Goal: Information Seeking & Learning: Learn about a topic

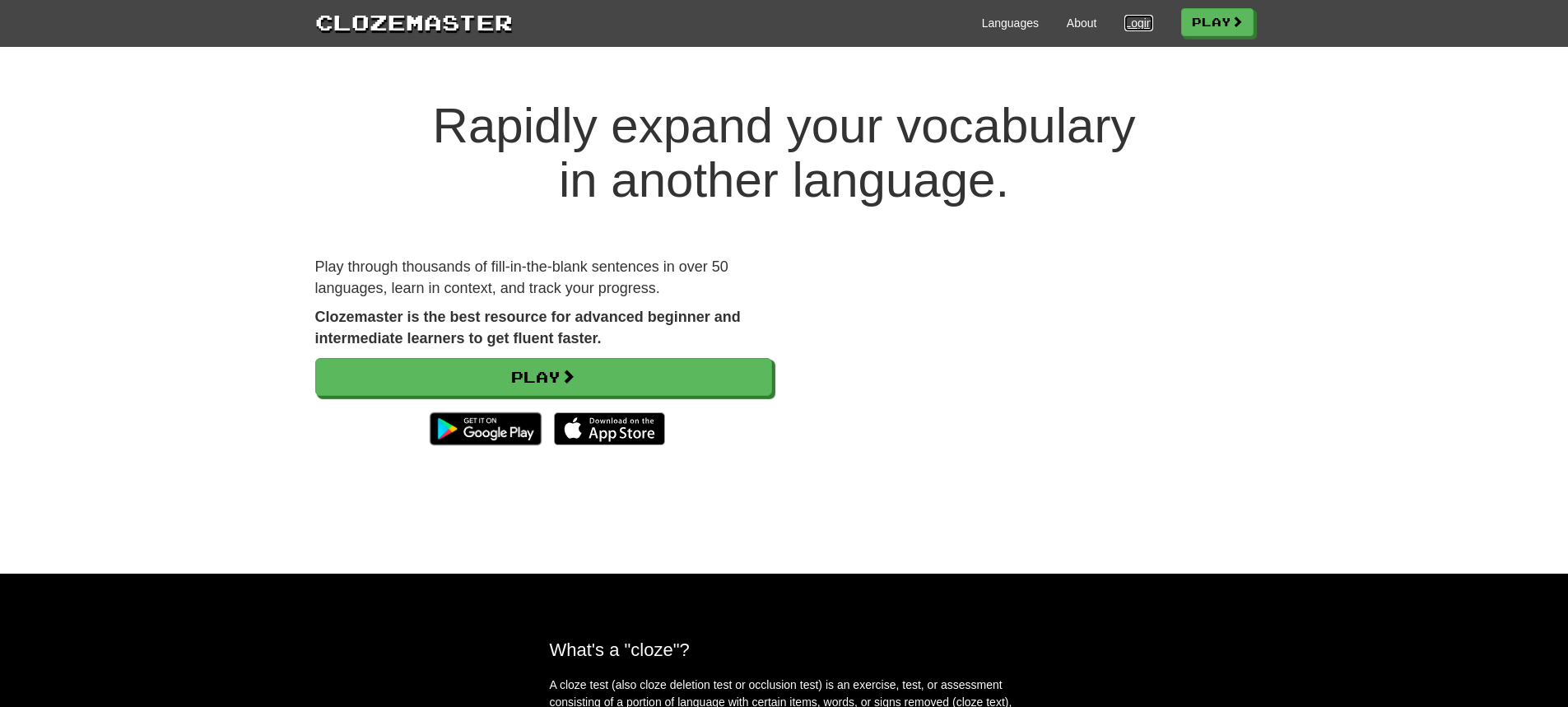
click at [1125, 20] on link "Login" at bounding box center [1139, 23] width 28 height 17
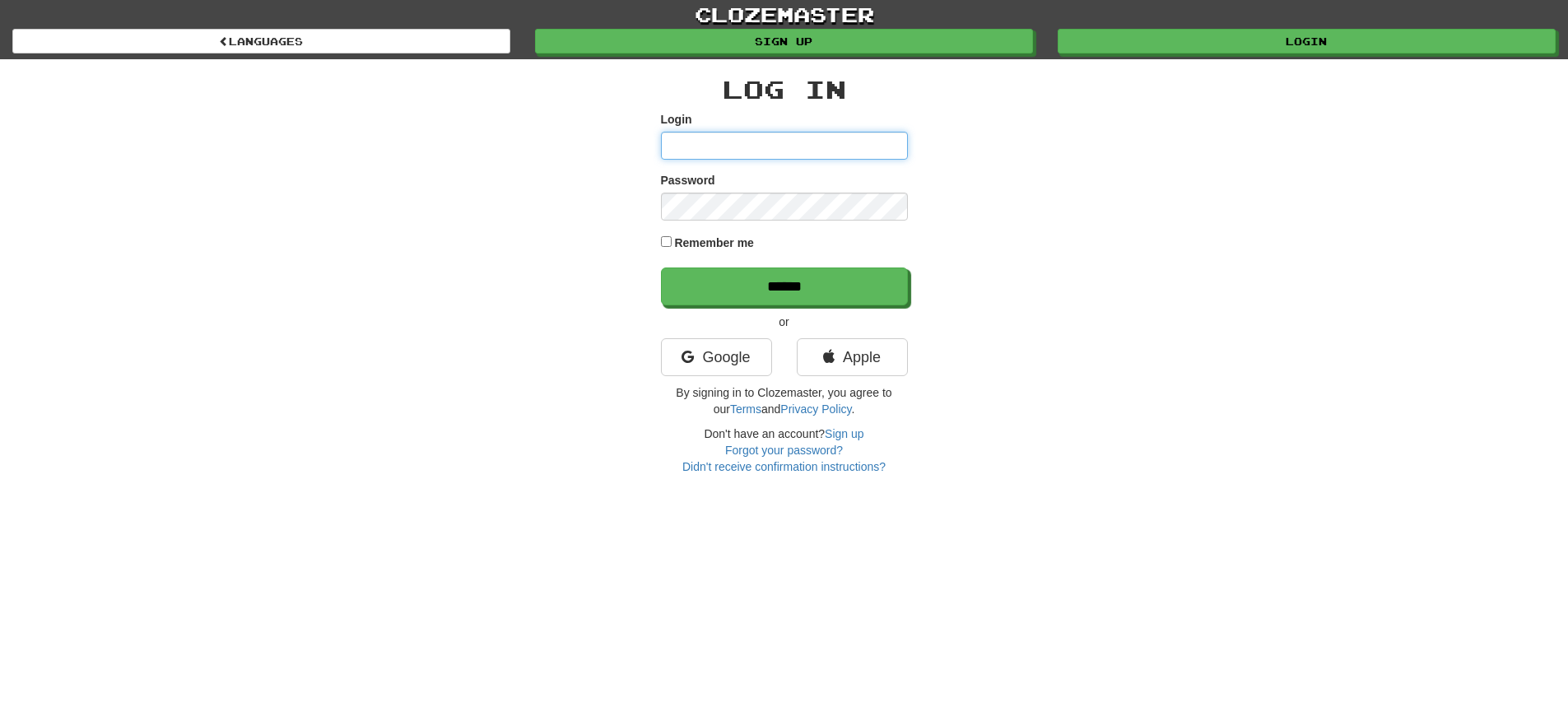
type input "**********"
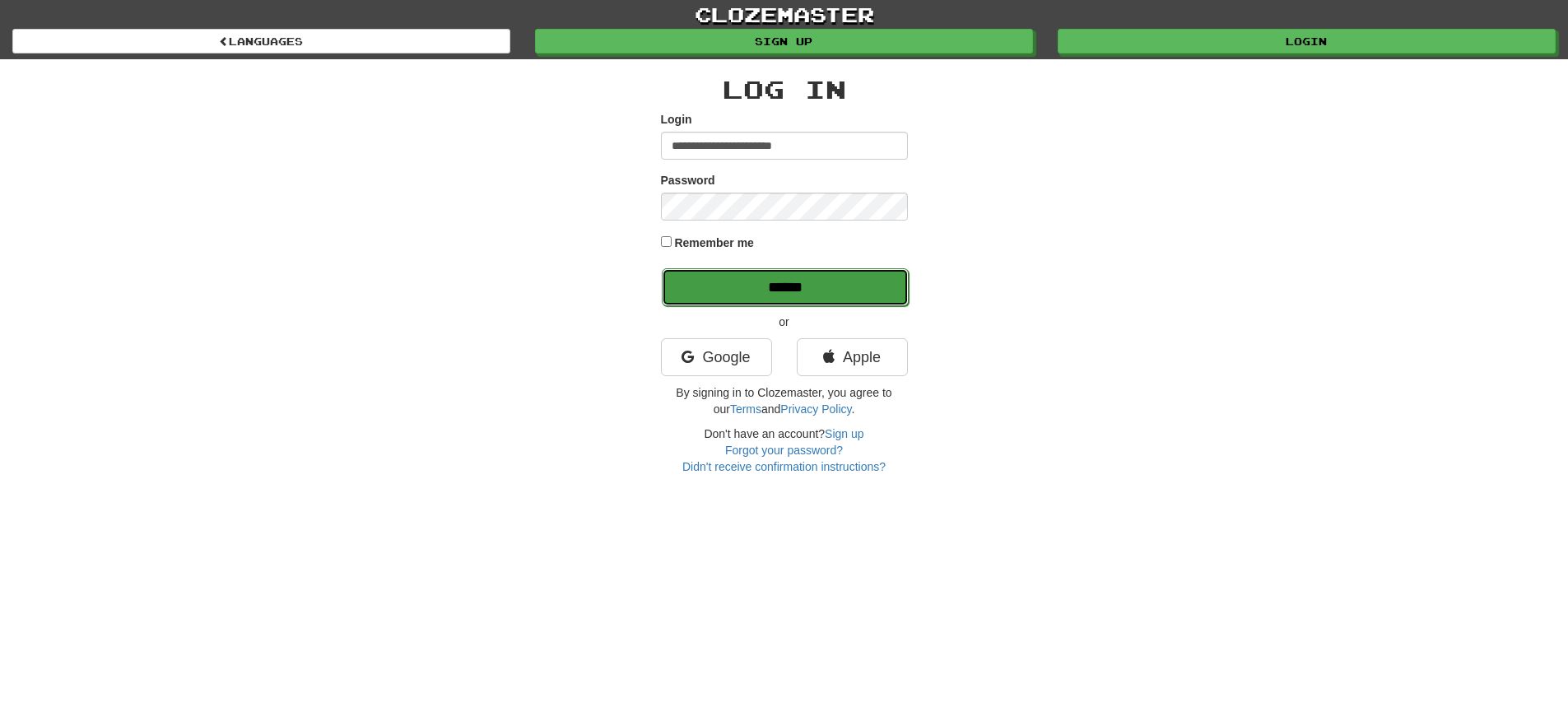
click at [799, 281] on input "******" at bounding box center [786, 288] width 247 height 38
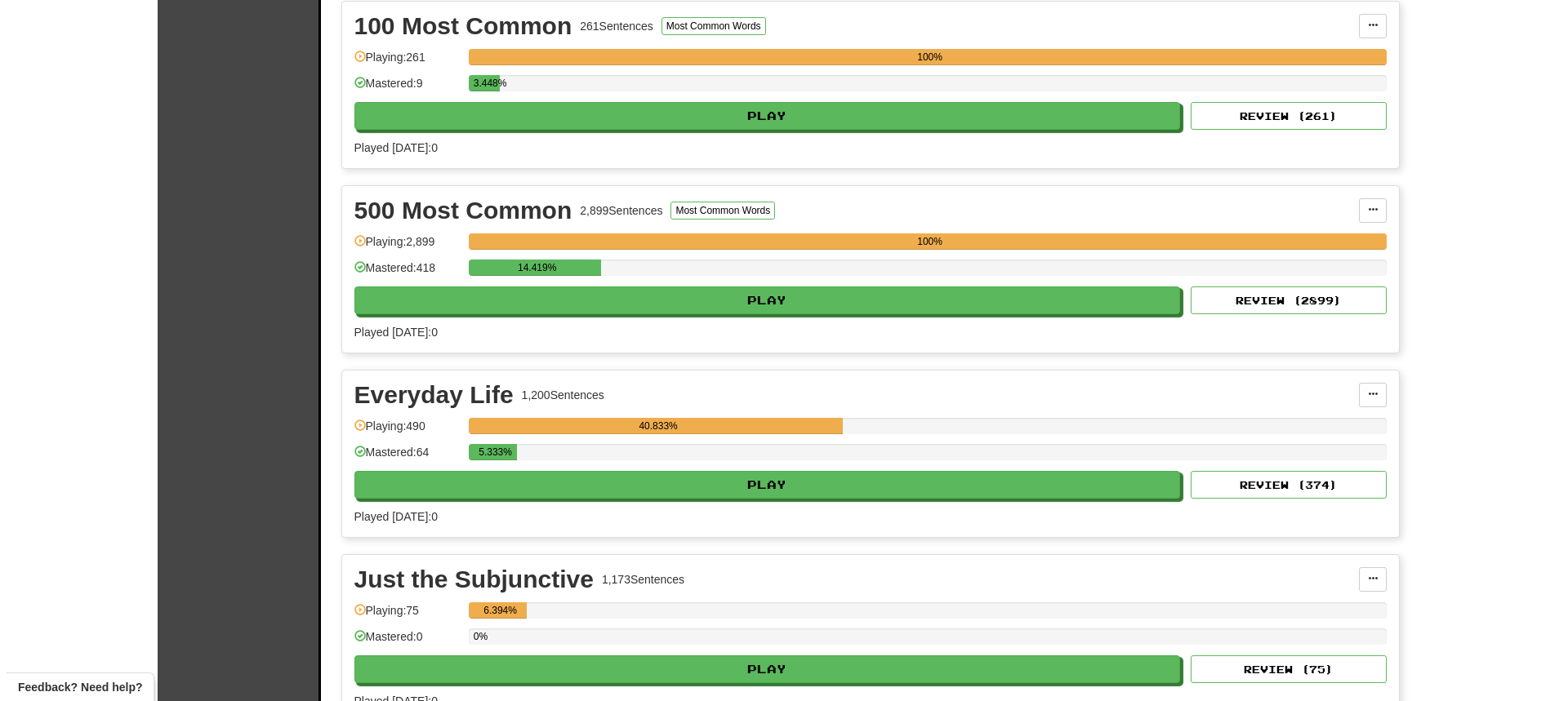
scroll to position [408, 0]
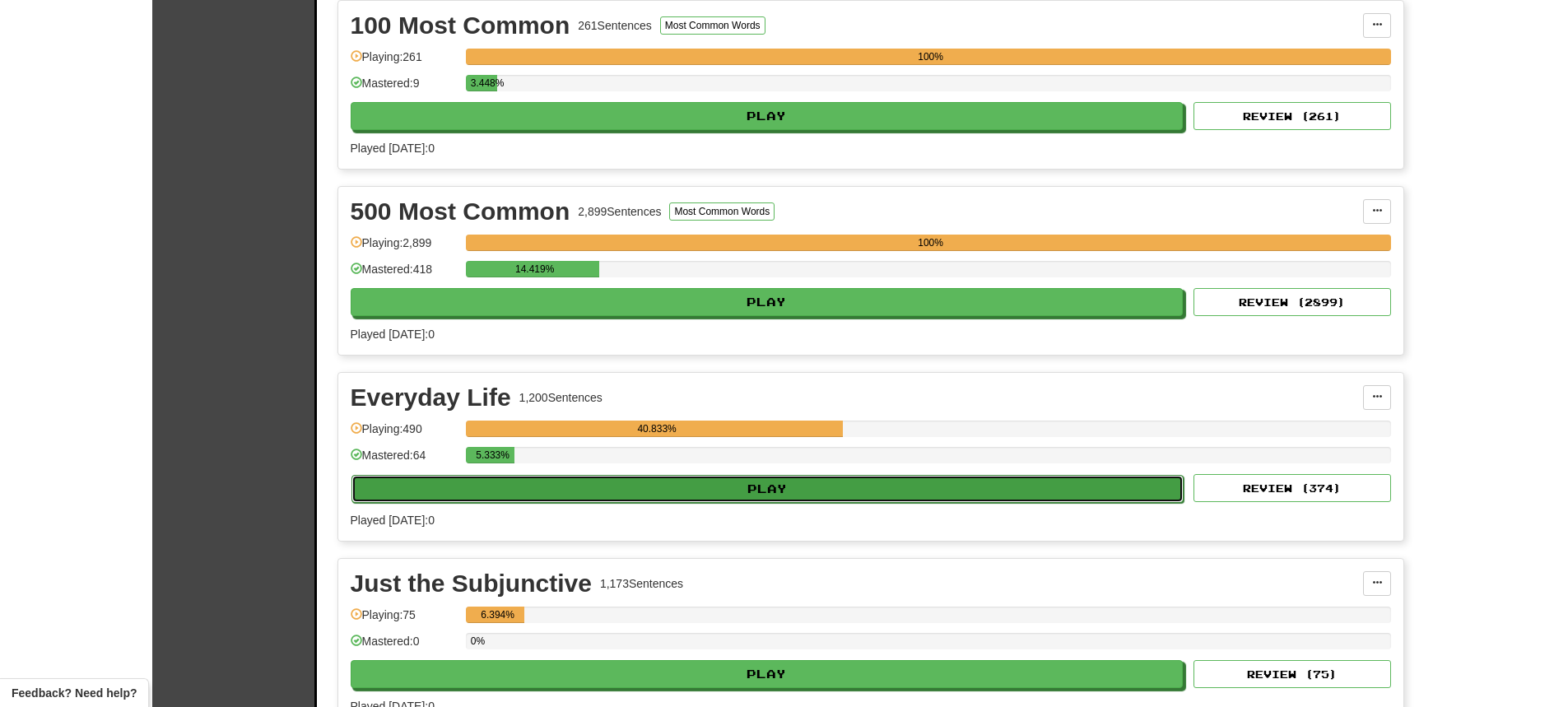
click at [738, 501] on button "Play" at bounding box center [767, 489] width 833 height 28
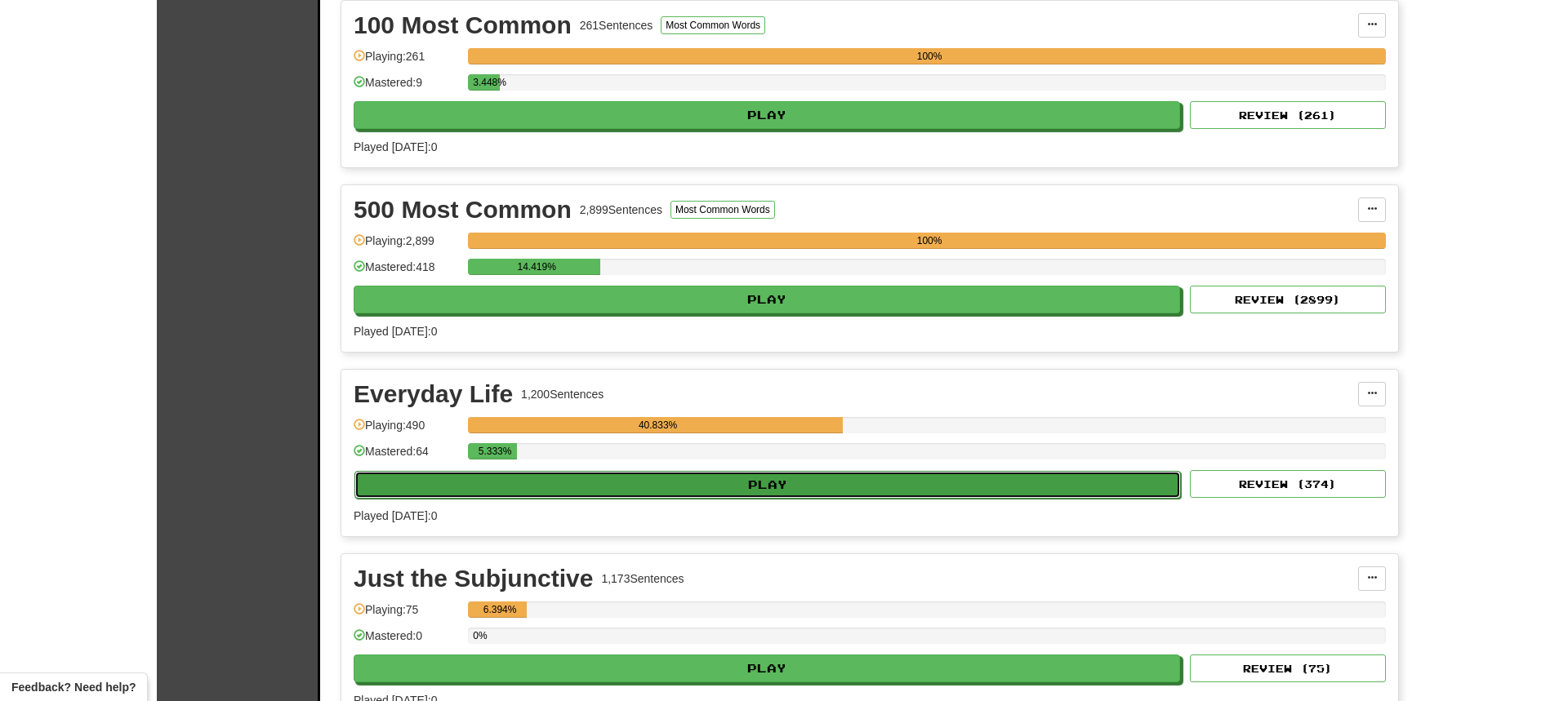
select select "**"
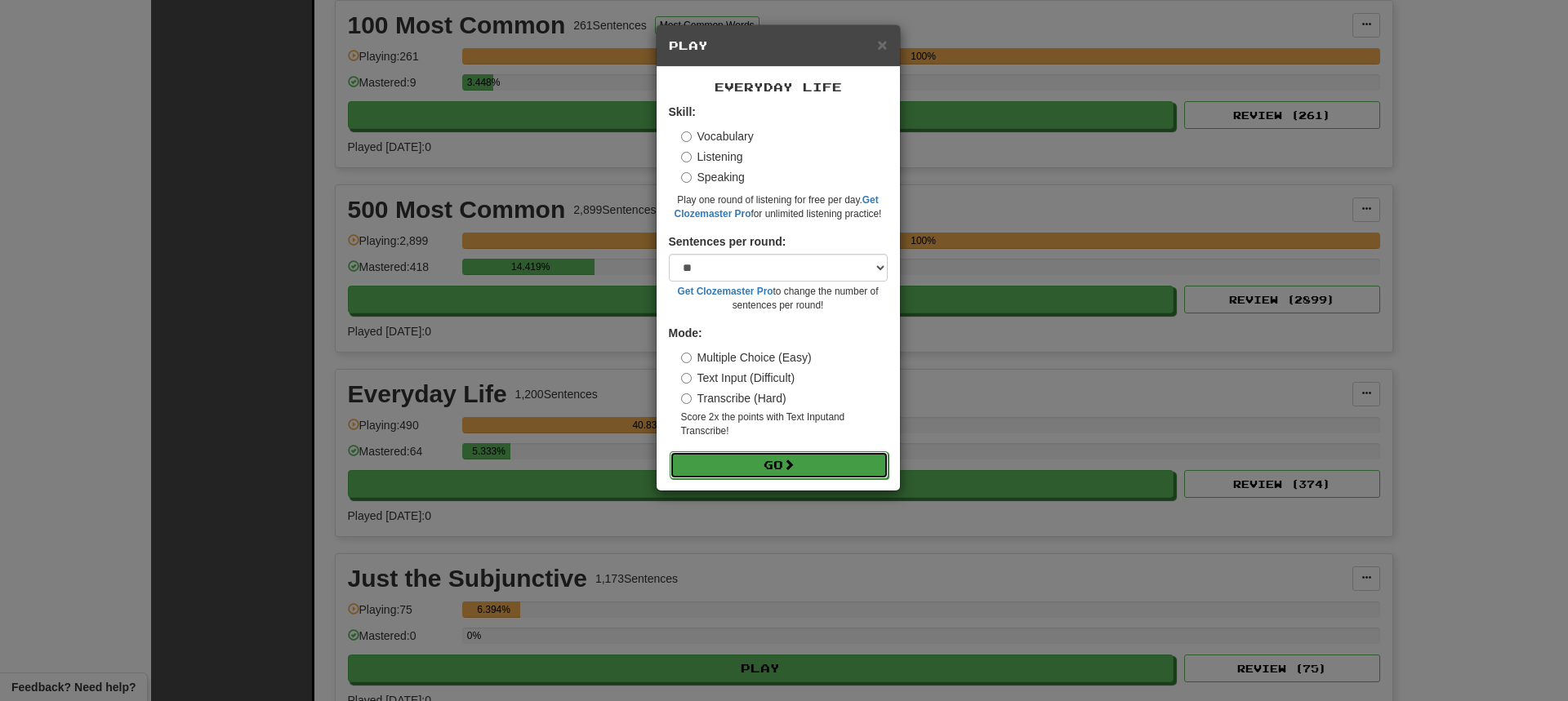
click at [746, 462] on button "Go" at bounding box center [779, 465] width 219 height 28
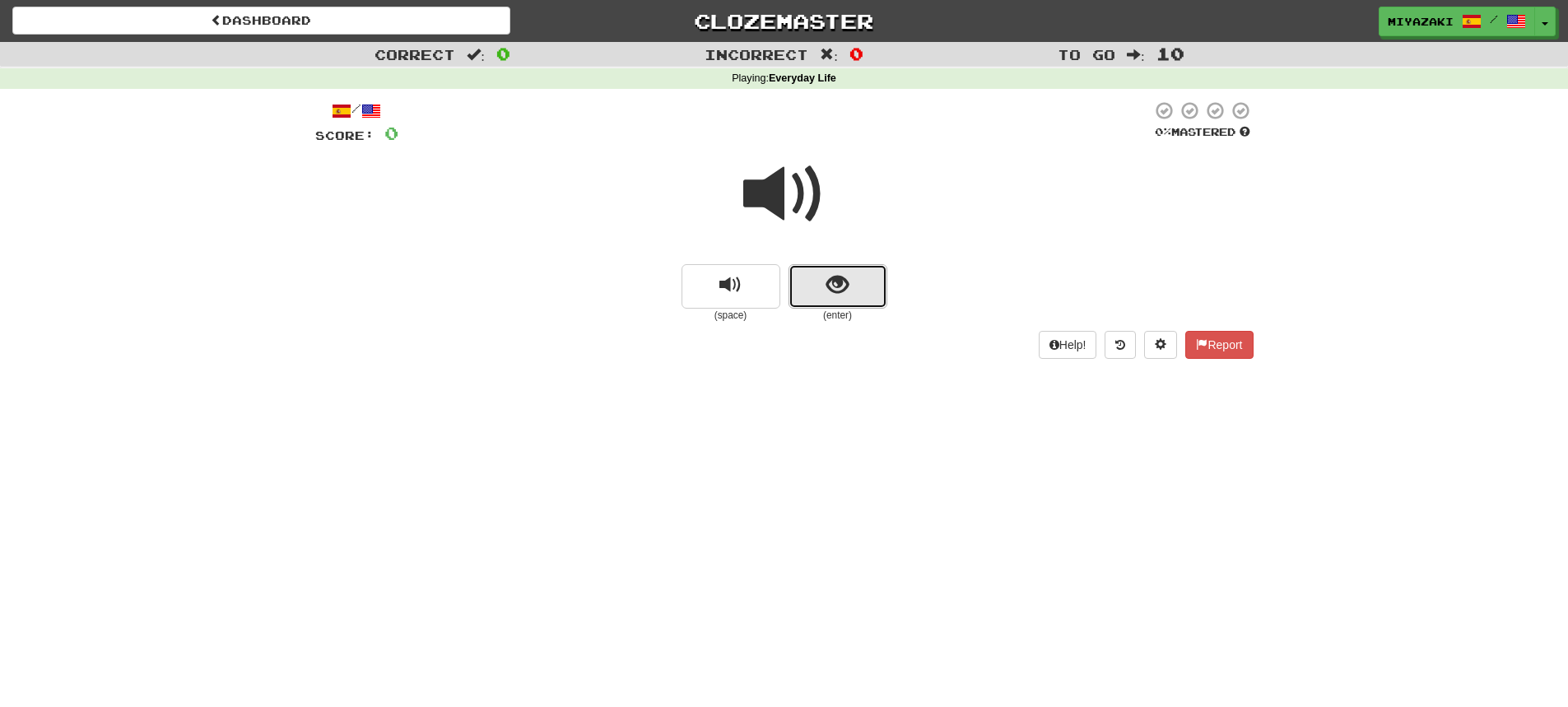
click at [797, 290] on button "show sentence" at bounding box center [838, 287] width 99 height 45
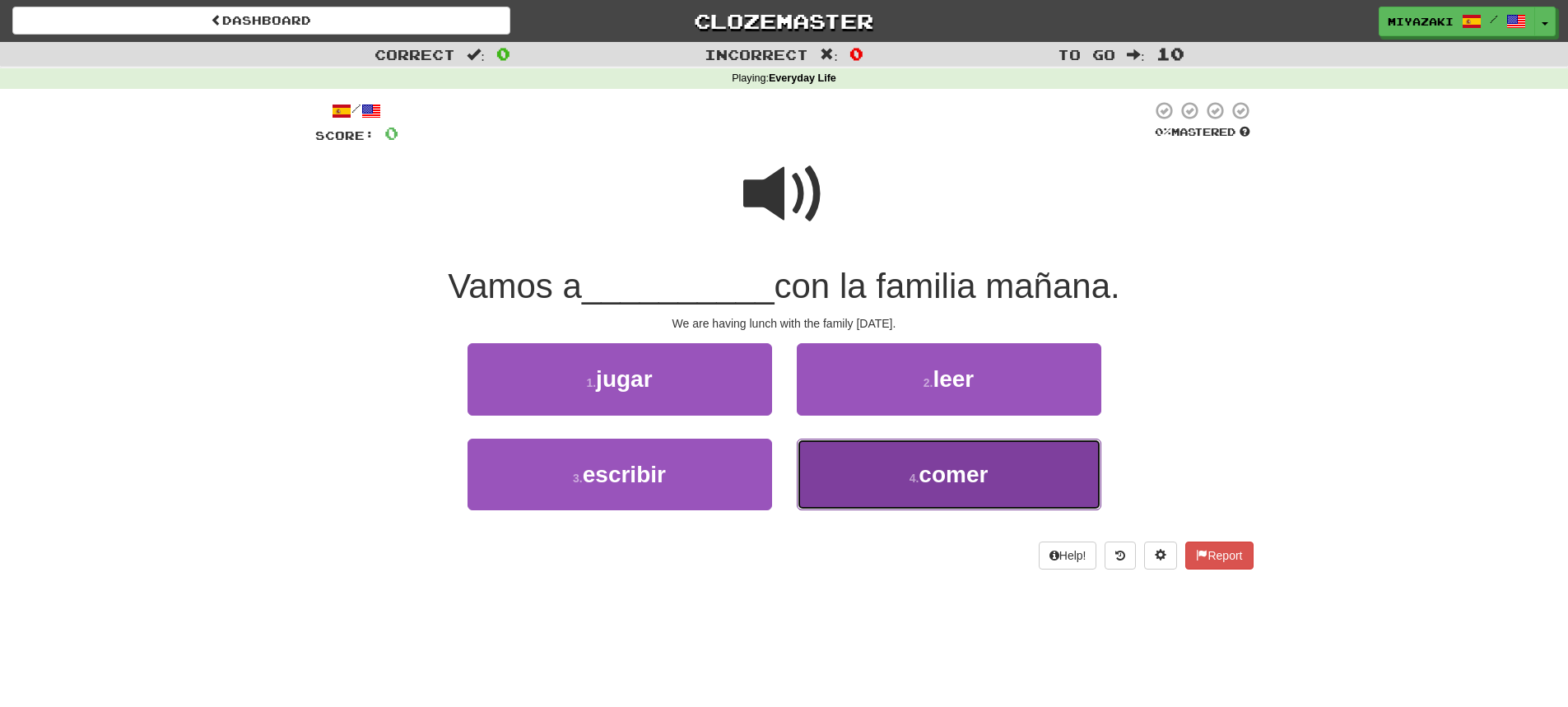
click at [925, 487] on span "comer" at bounding box center [953, 474] width 69 height 26
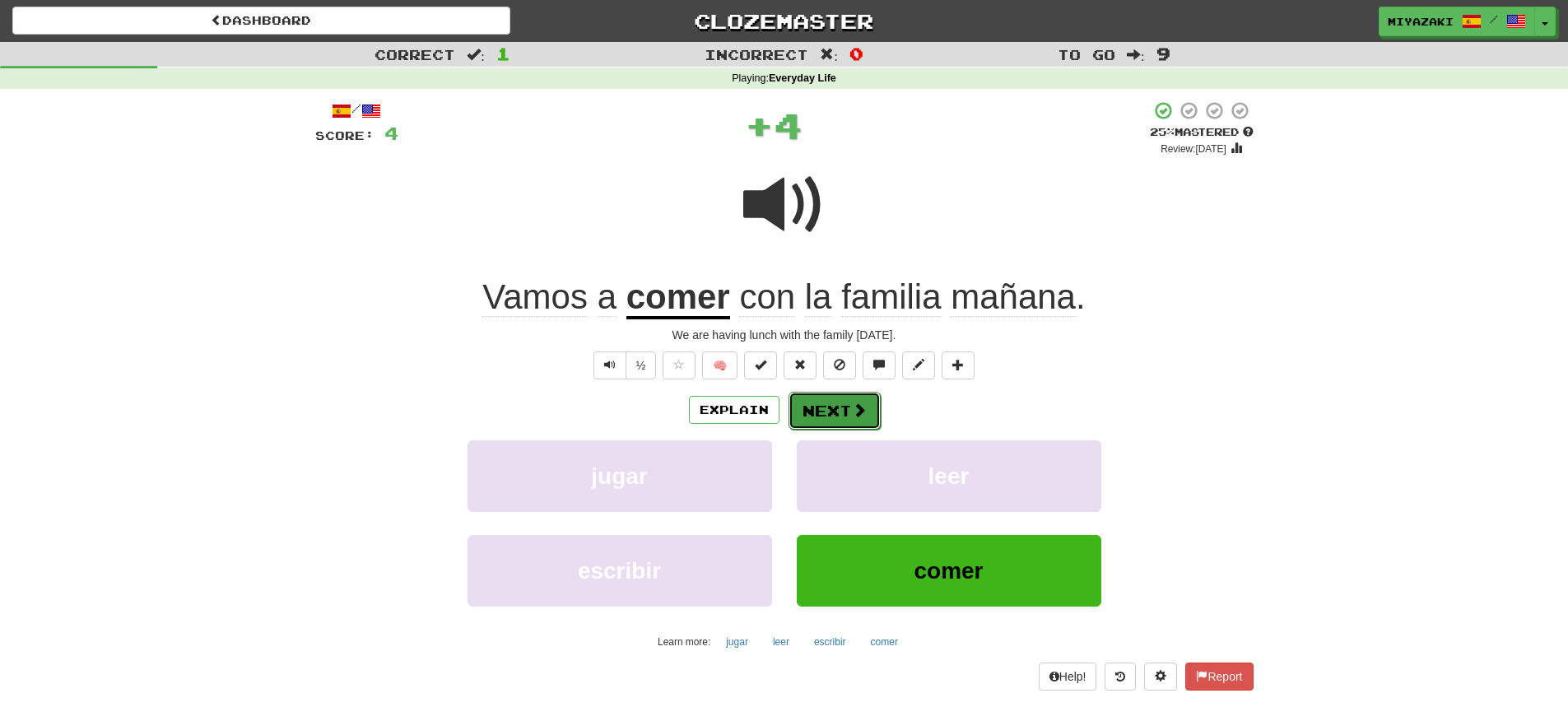
click at [833, 399] on button "Next" at bounding box center [835, 411] width 92 height 38
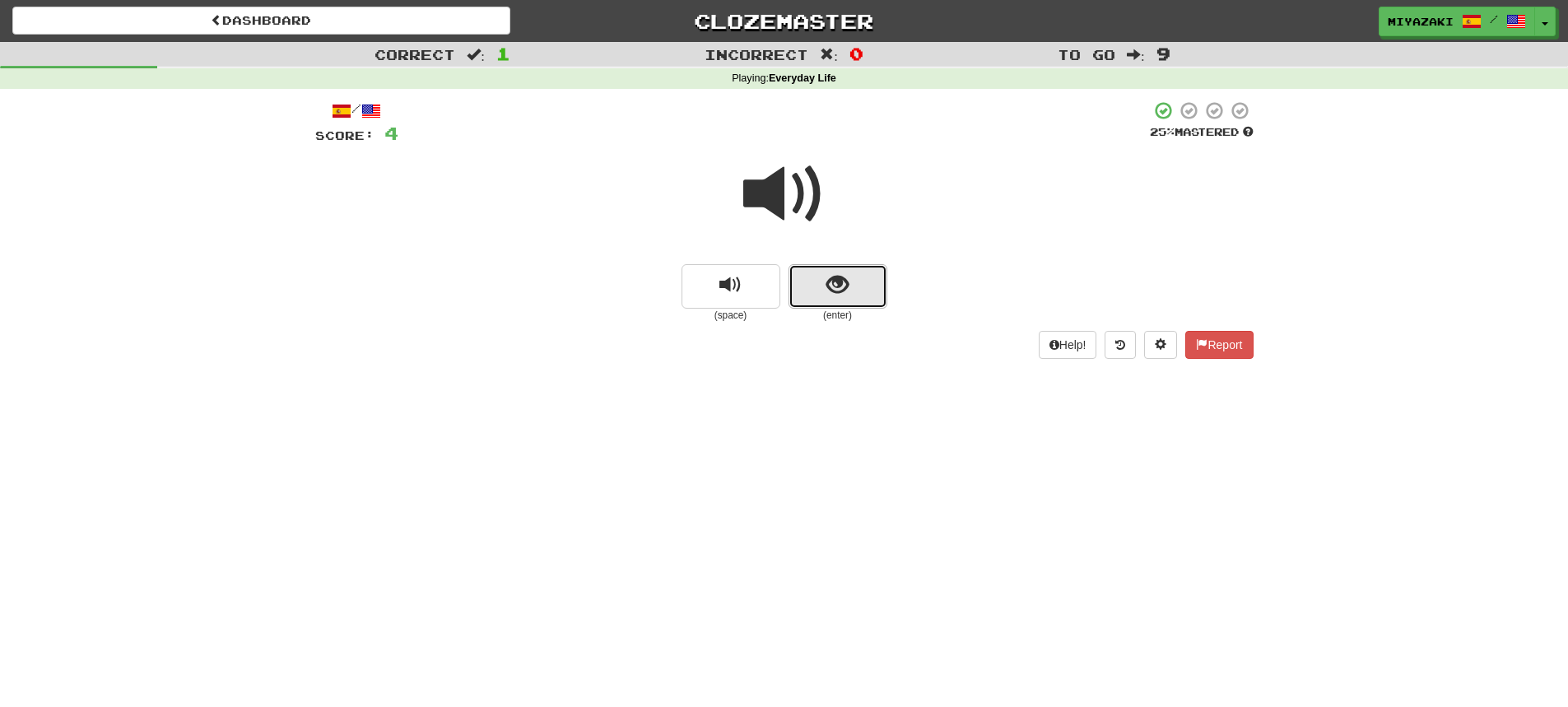
click at [816, 291] on button "show sentence" at bounding box center [838, 287] width 99 height 45
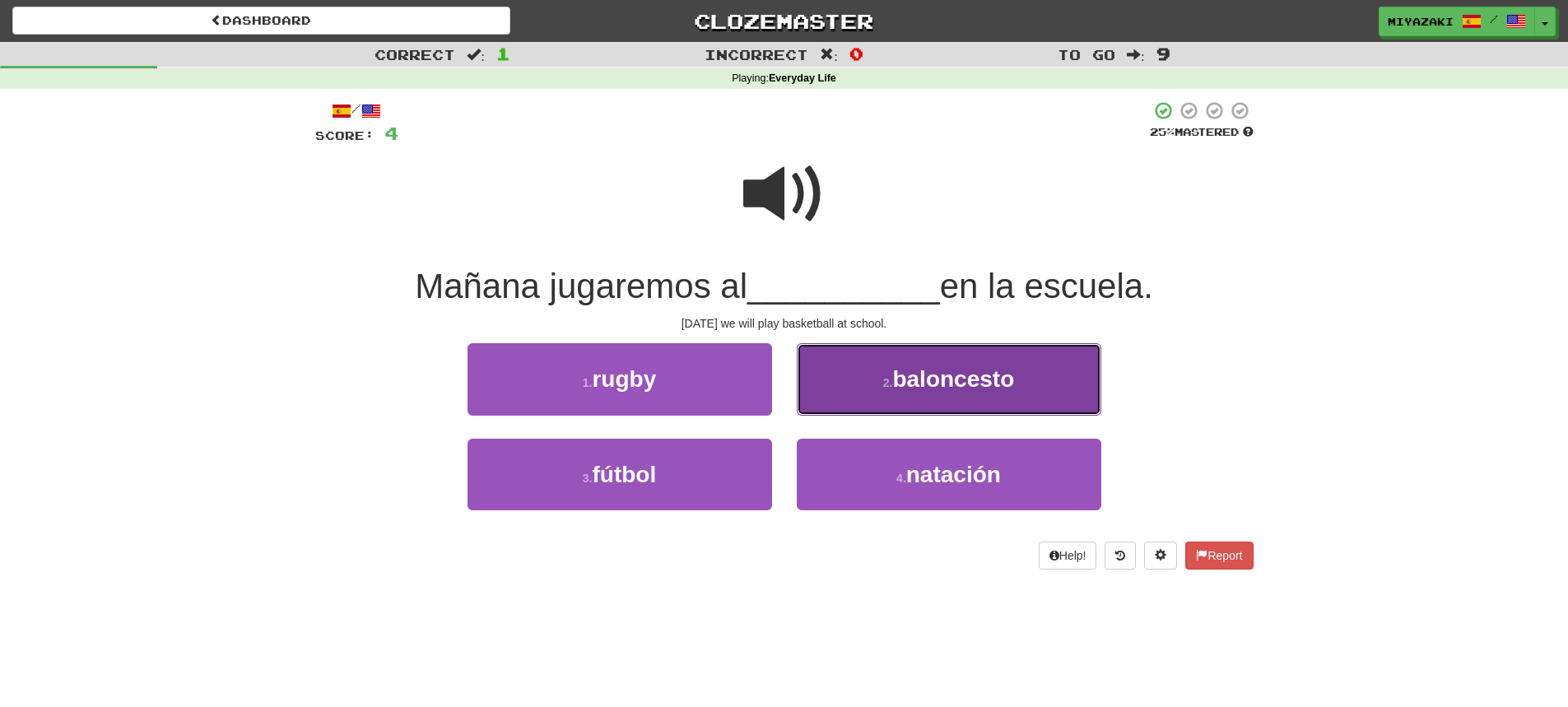
click at [912, 390] on span "baloncesto" at bounding box center [953, 379] width 122 height 26
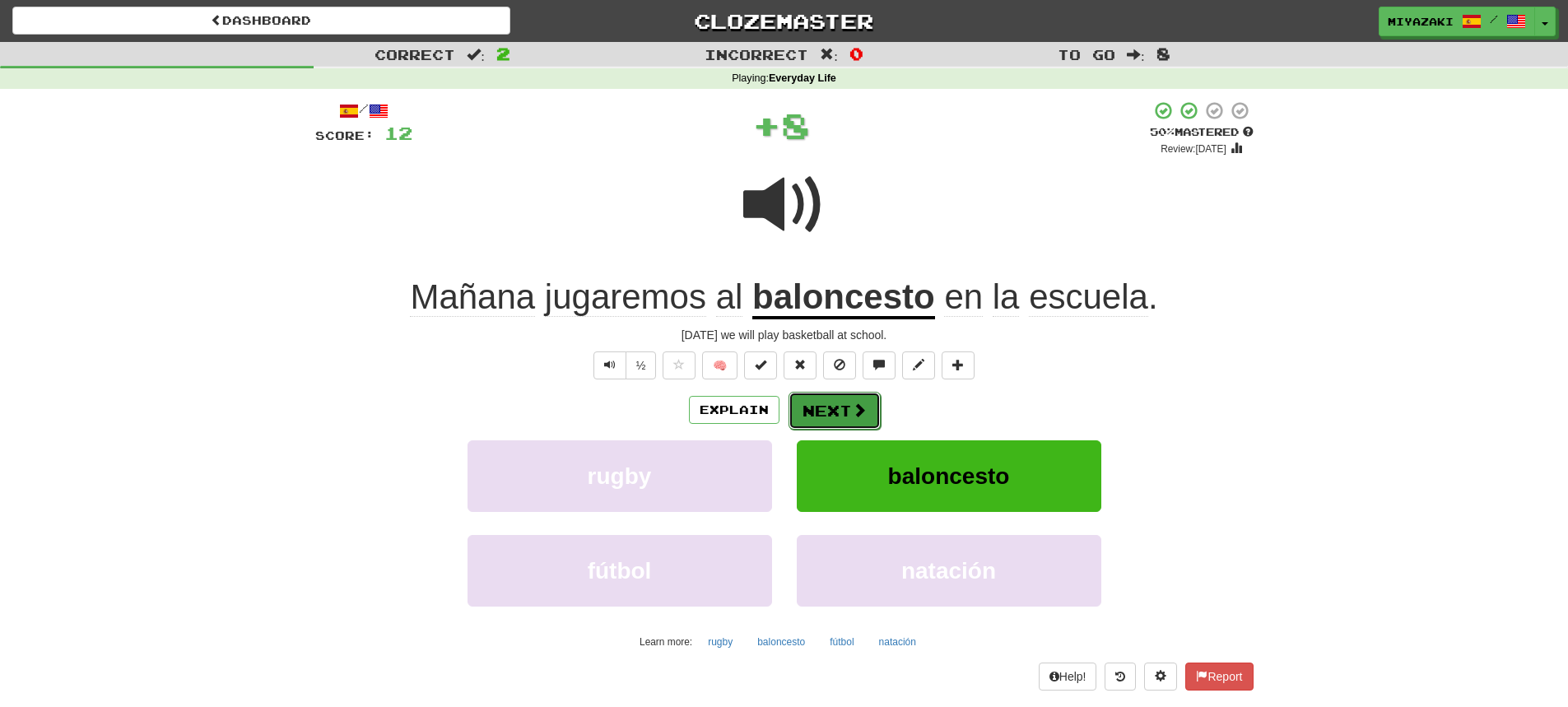
click at [805, 406] on button "Next" at bounding box center [835, 411] width 92 height 38
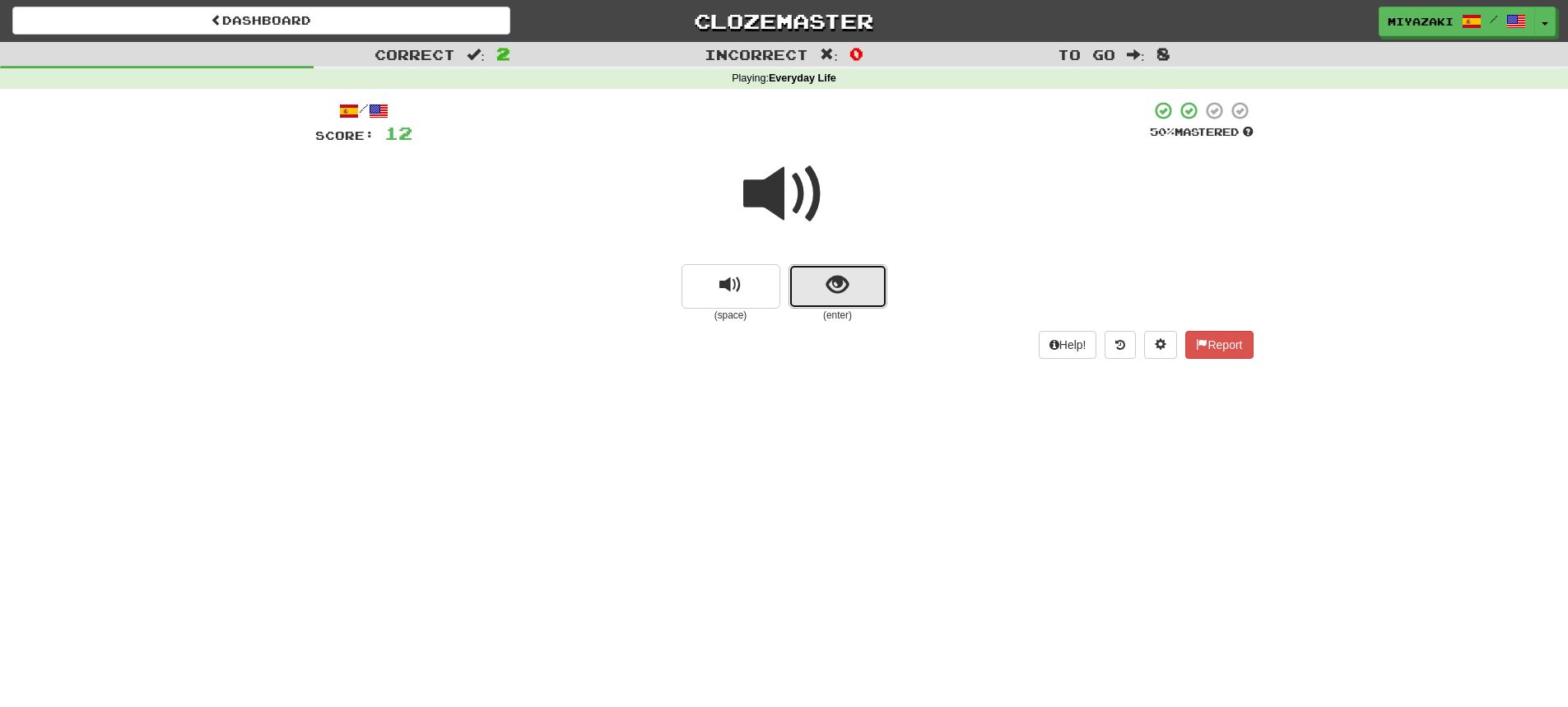
click at [813, 298] on button "show sentence" at bounding box center [838, 287] width 99 height 45
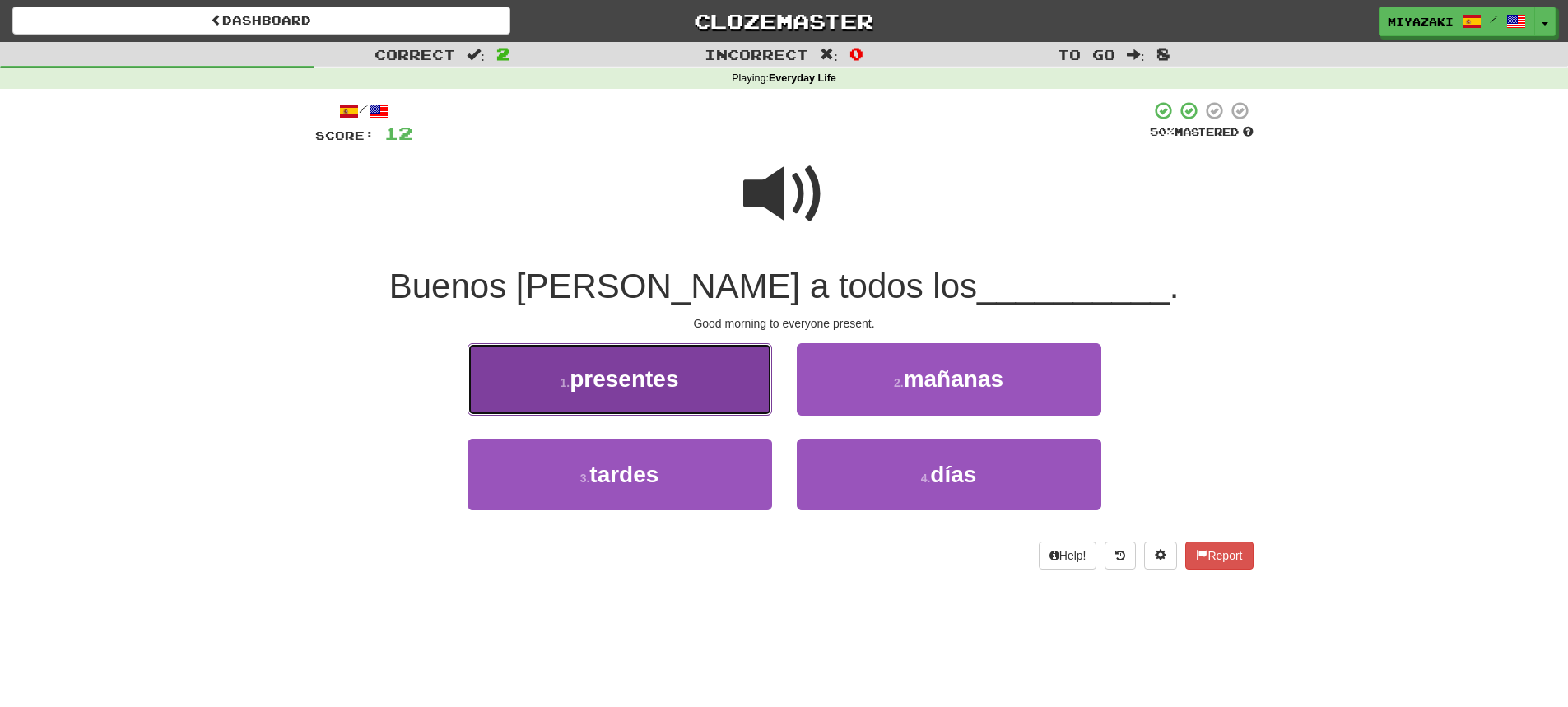
click at [651, 395] on button "1 . presentes" at bounding box center [620, 379] width 305 height 71
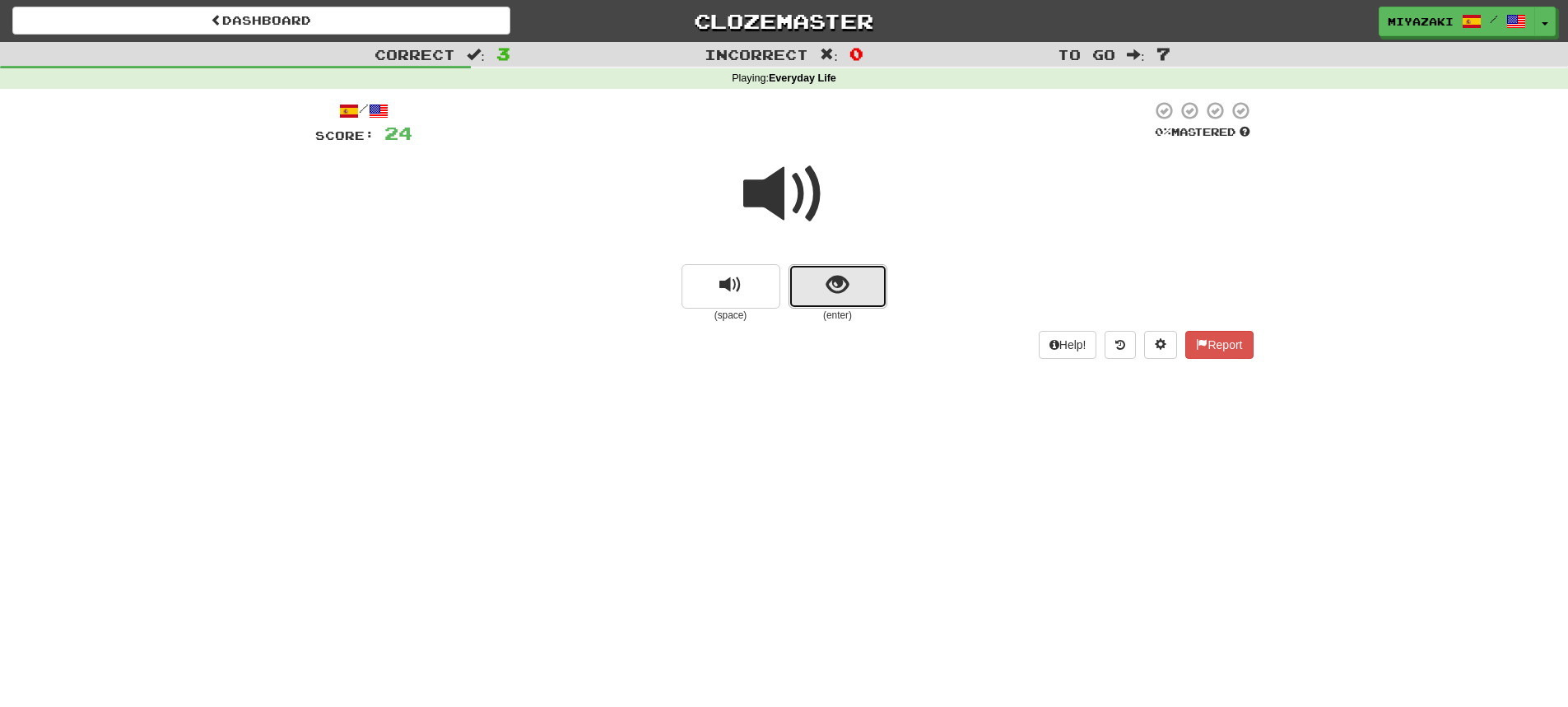
click at [859, 277] on button "show sentence" at bounding box center [838, 287] width 99 height 45
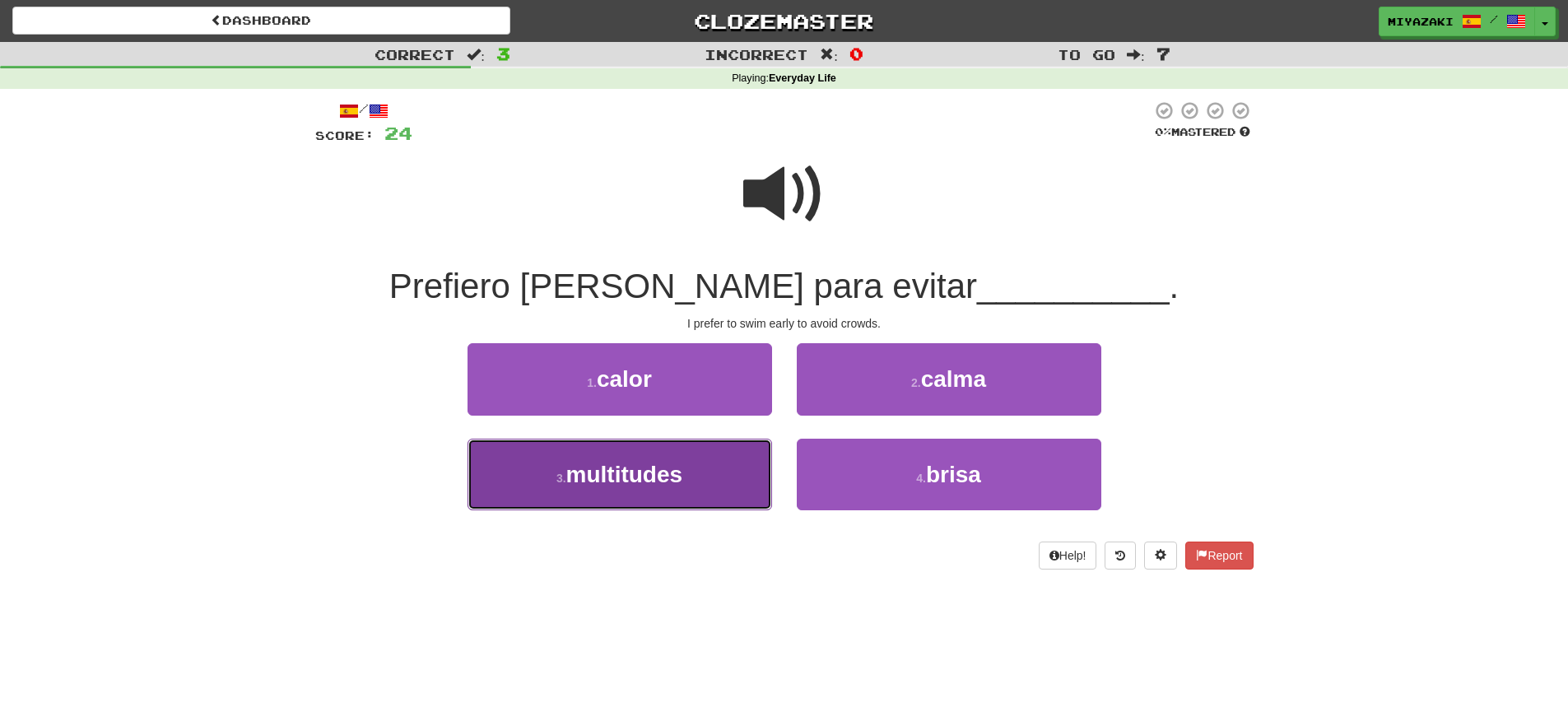
click at [701, 469] on button "3 . multitudes" at bounding box center [620, 474] width 305 height 71
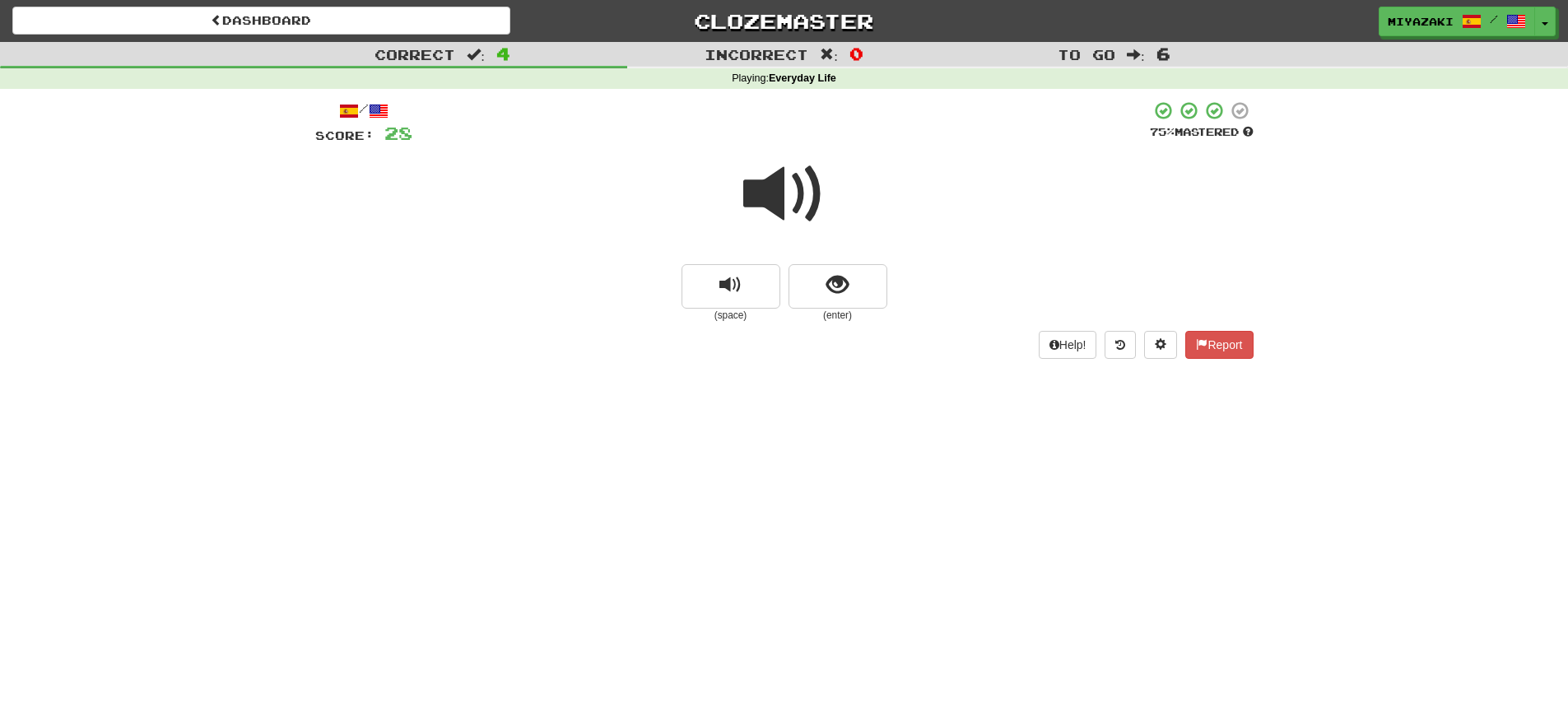
click at [793, 192] on span at bounding box center [784, 194] width 82 height 82
click at [830, 293] on span "show sentence" at bounding box center [837, 285] width 22 height 22
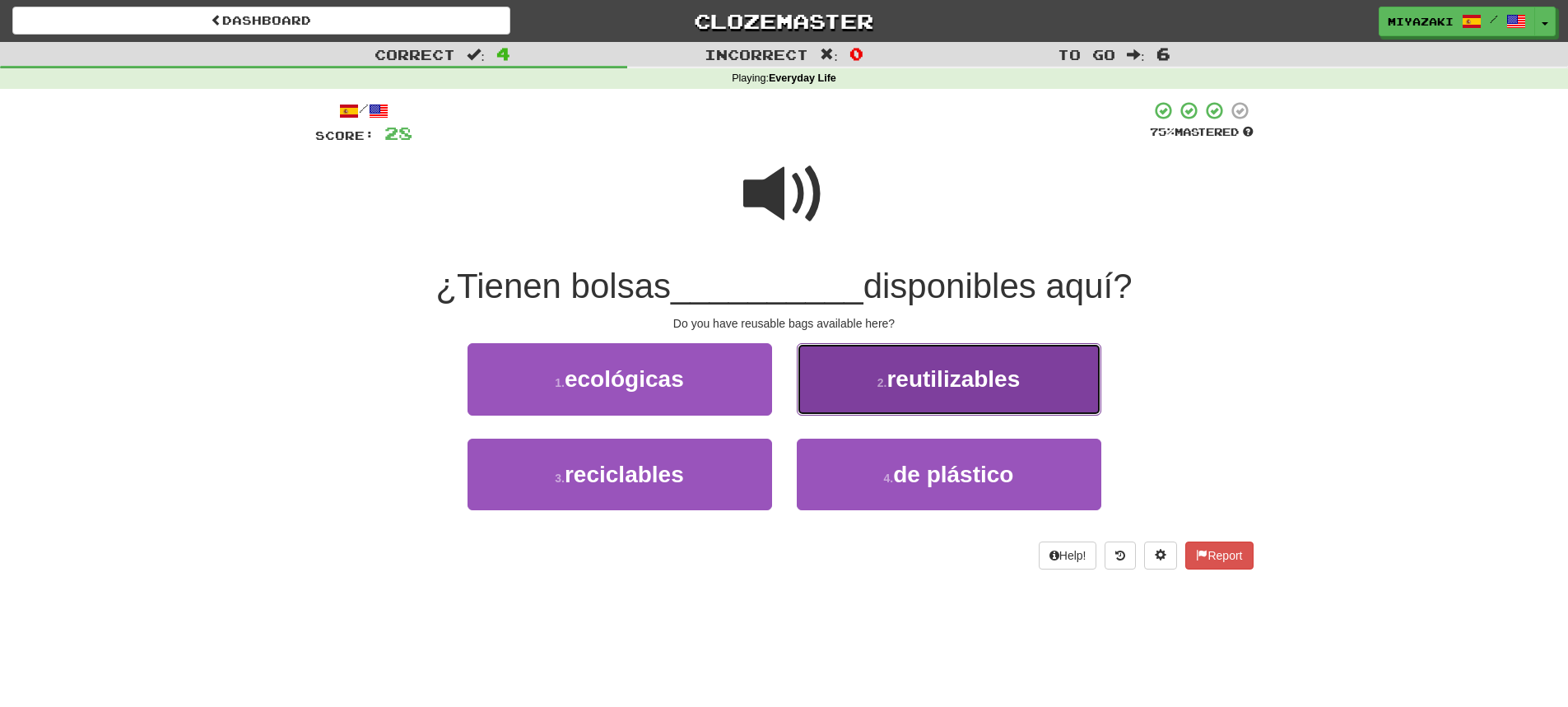
click at [849, 380] on button "2 . reutilizables" at bounding box center [950, 379] width 305 height 71
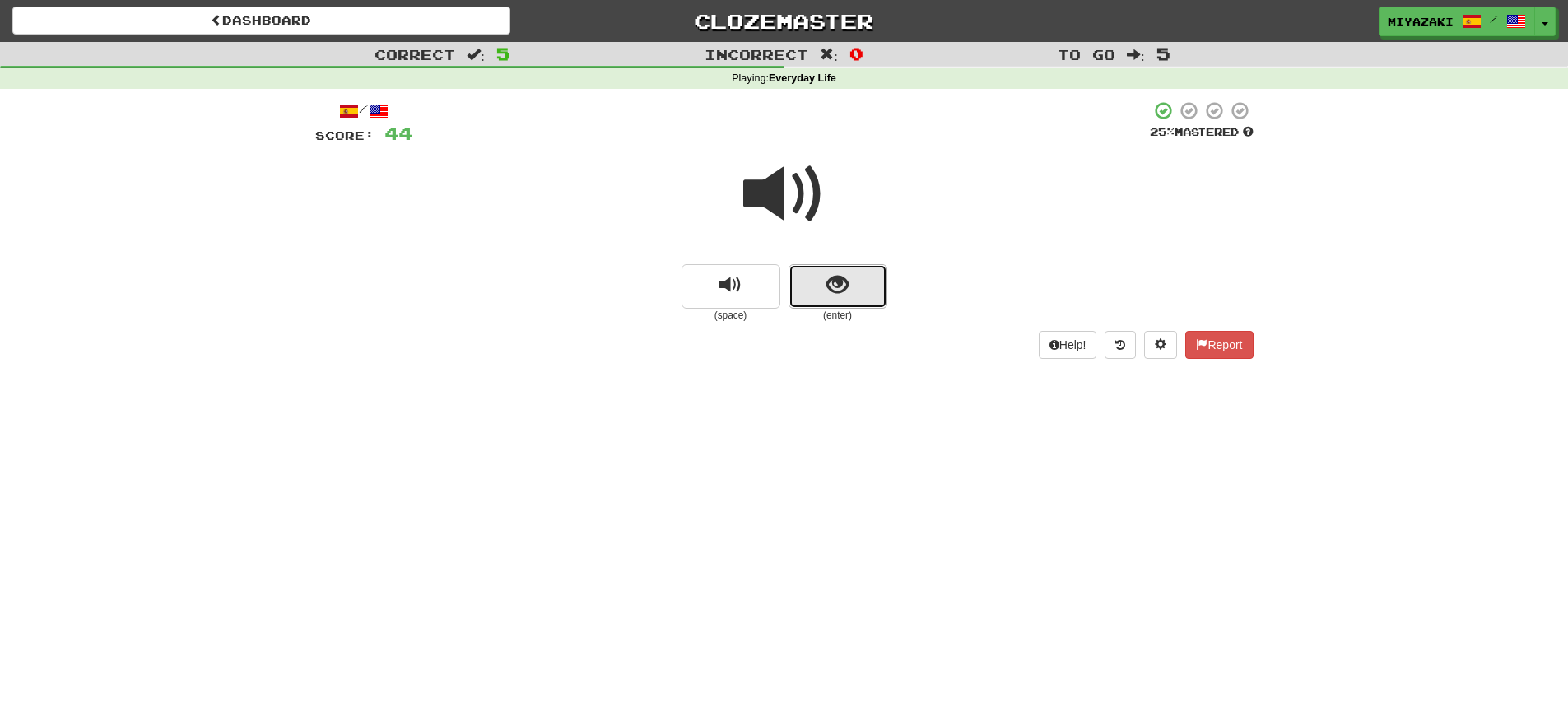
click at [811, 291] on button "show sentence" at bounding box center [838, 287] width 99 height 45
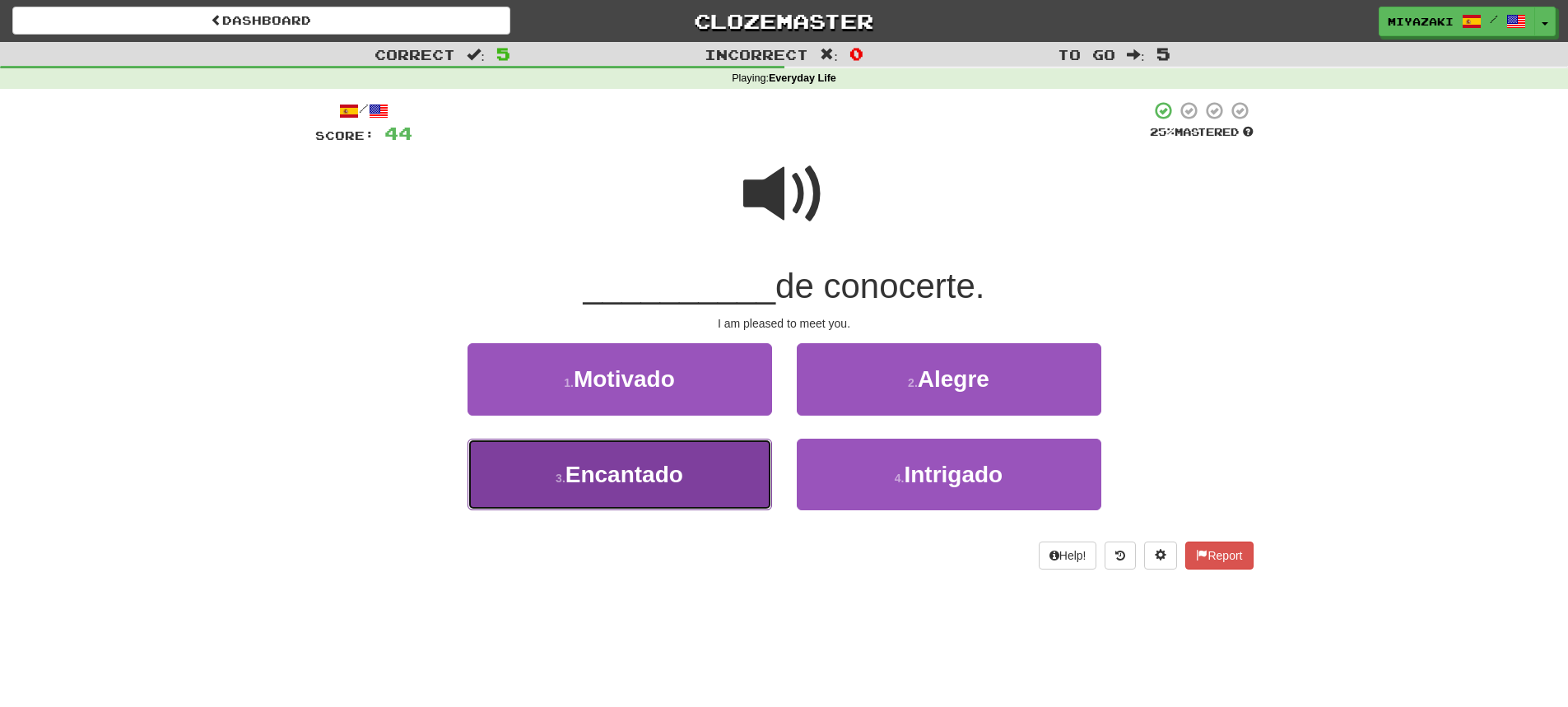
click at [675, 482] on span "Encantado" at bounding box center [624, 474] width 118 height 26
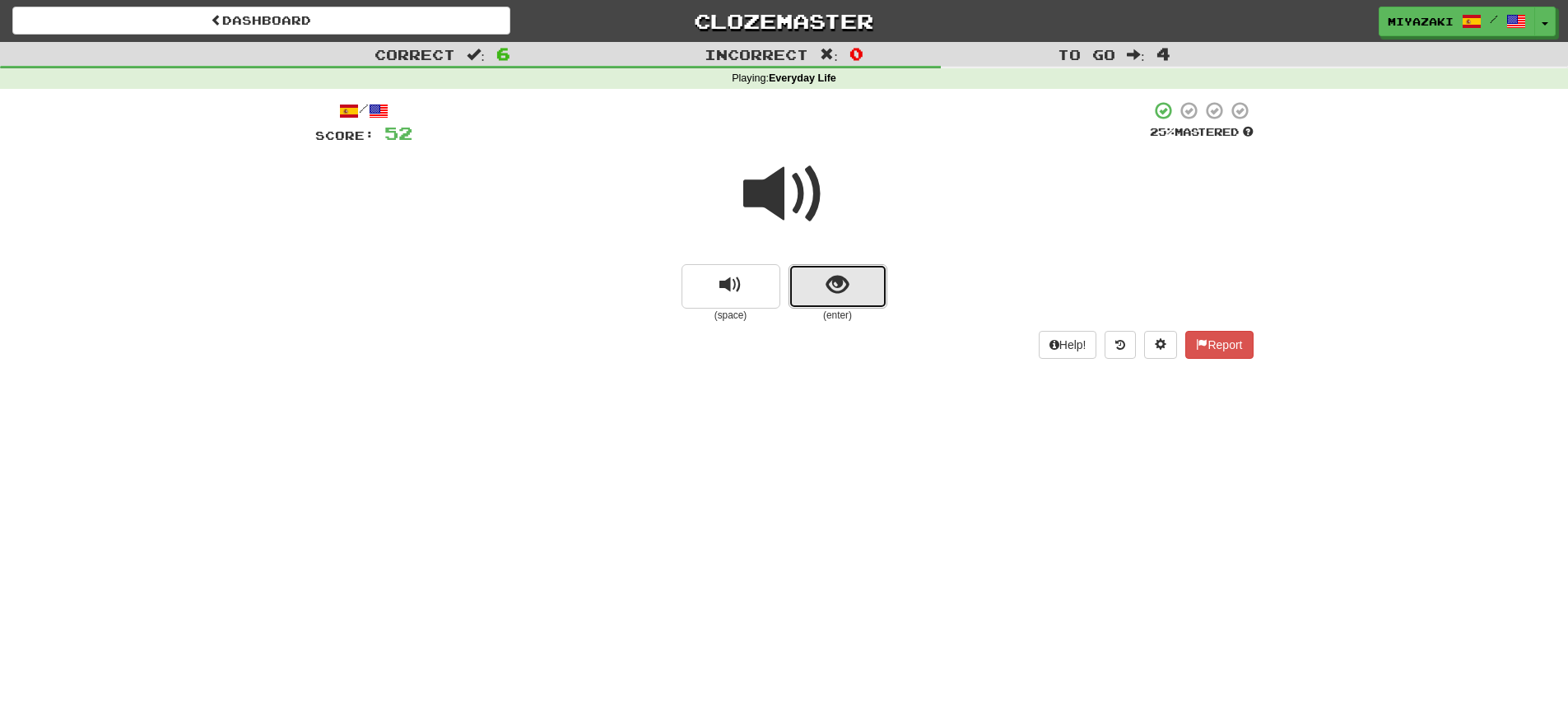
click at [815, 289] on button "show sentence" at bounding box center [838, 287] width 99 height 45
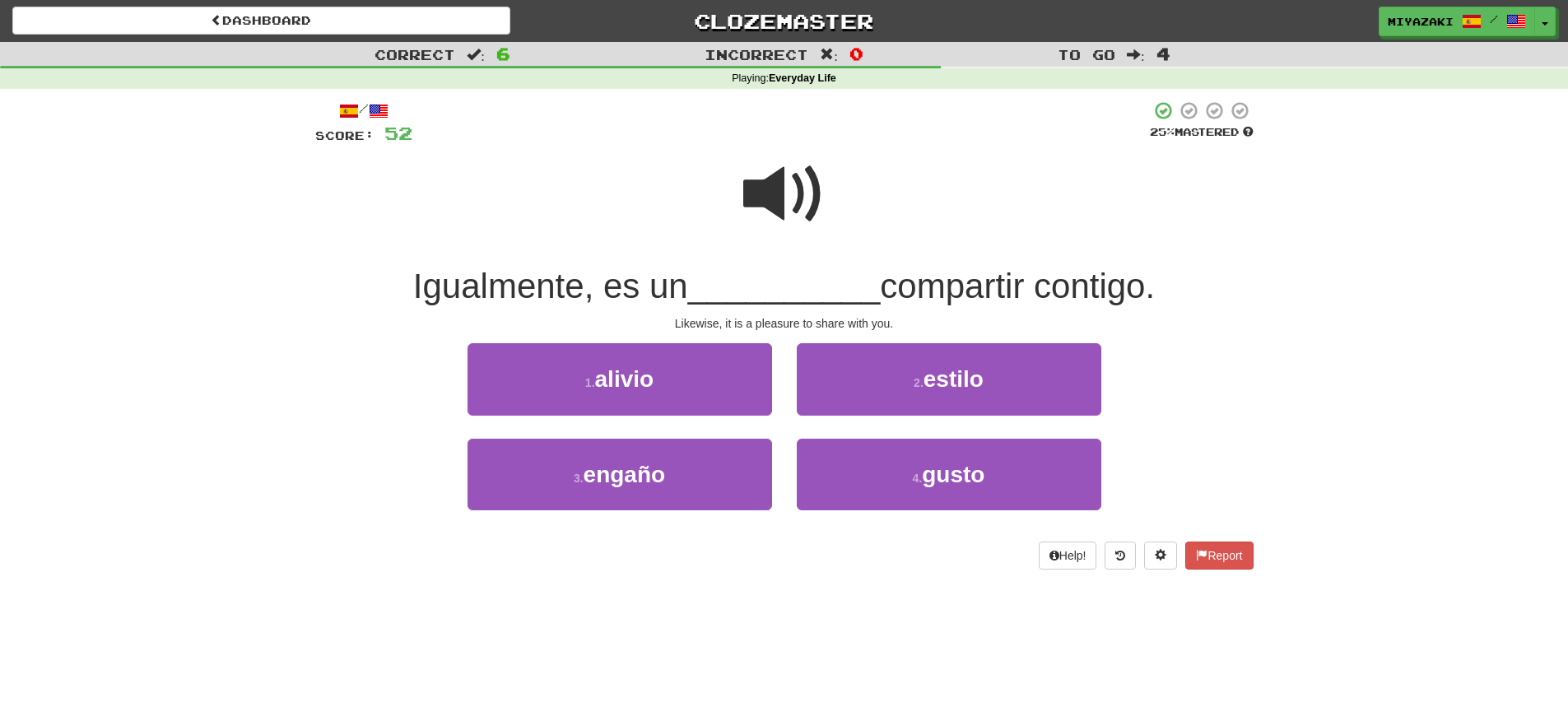
click at [785, 179] on span at bounding box center [784, 194] width 82 height 82
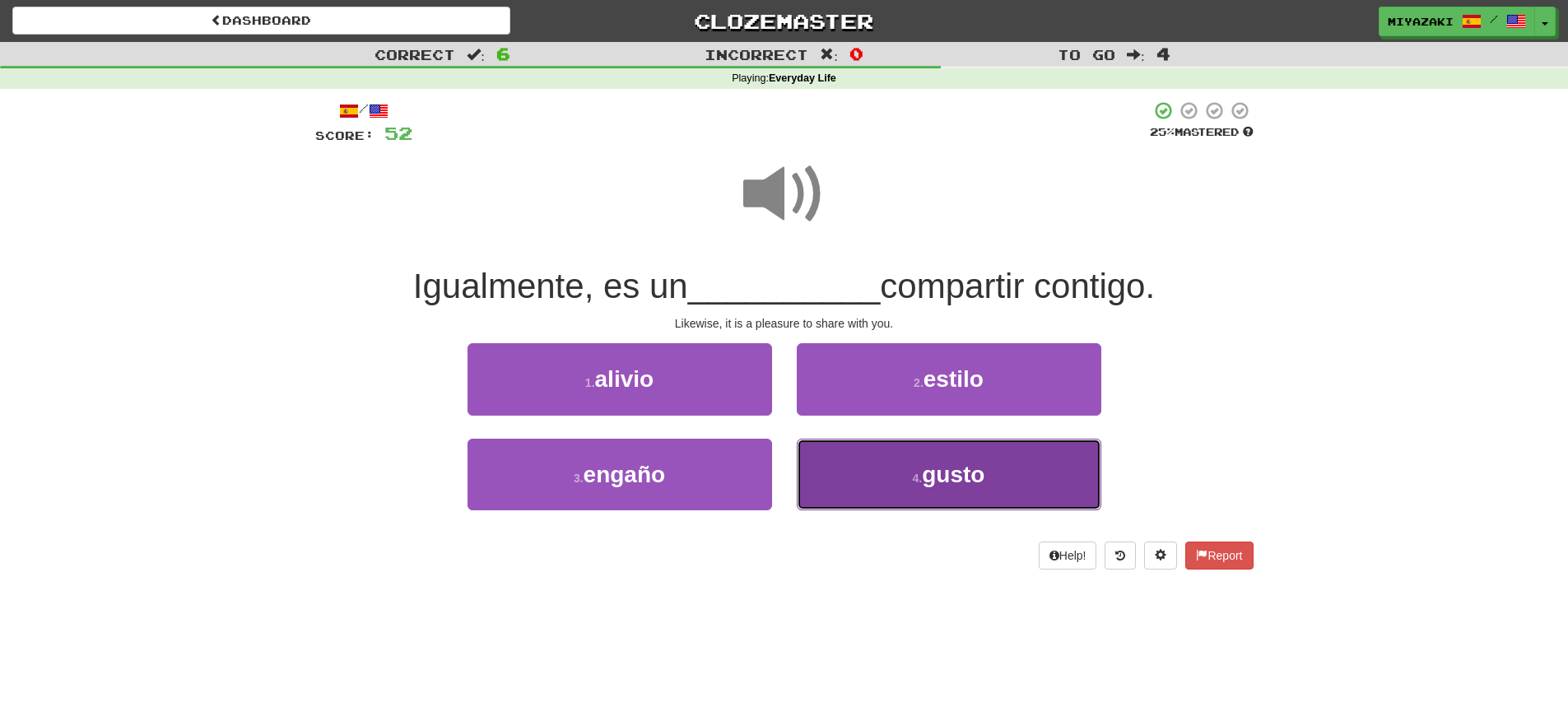
click at [840, 483] on button "4 . gusto" at bounding box center [950, 474] width 305 height 71
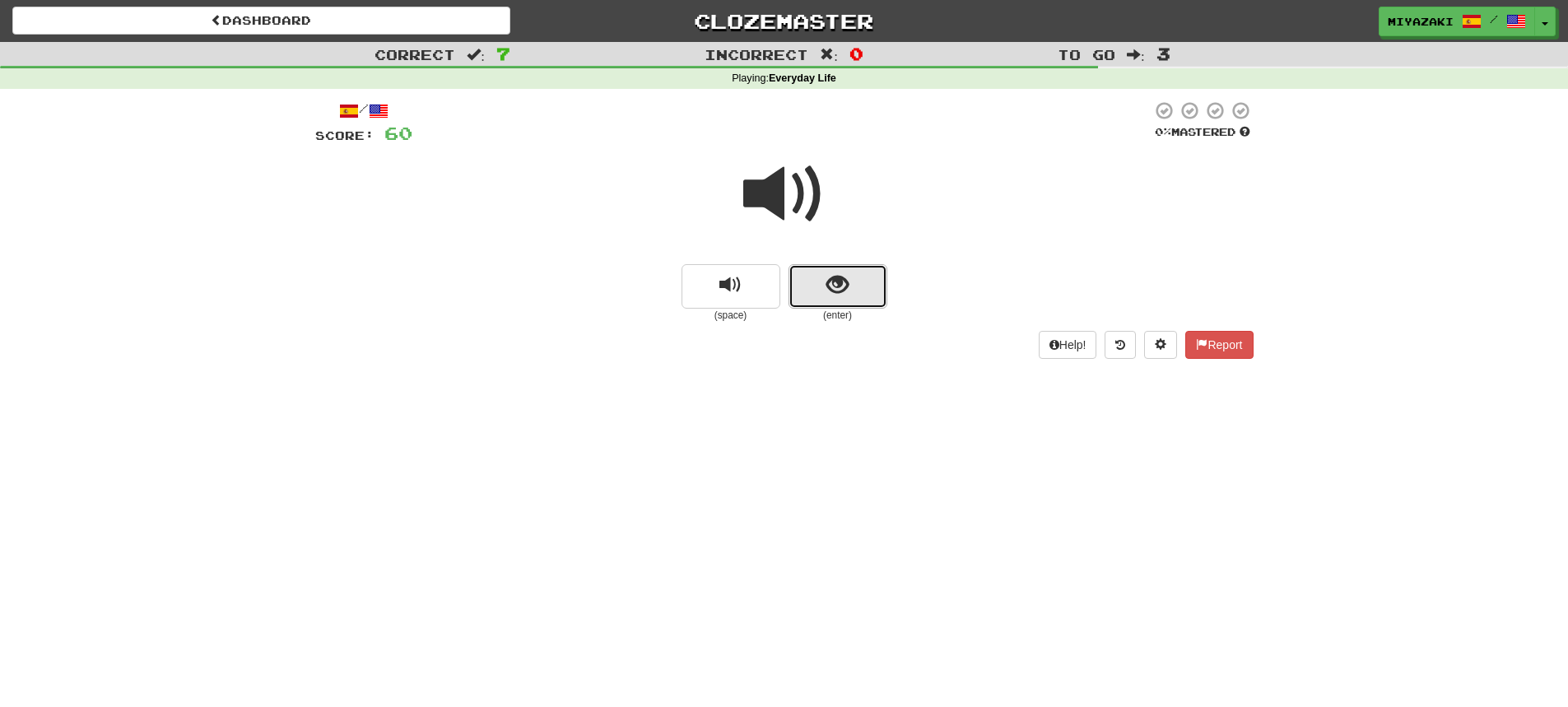
click at [849, 282] on button "show sentence" at bounding box center [838, 287] width 99 height 45
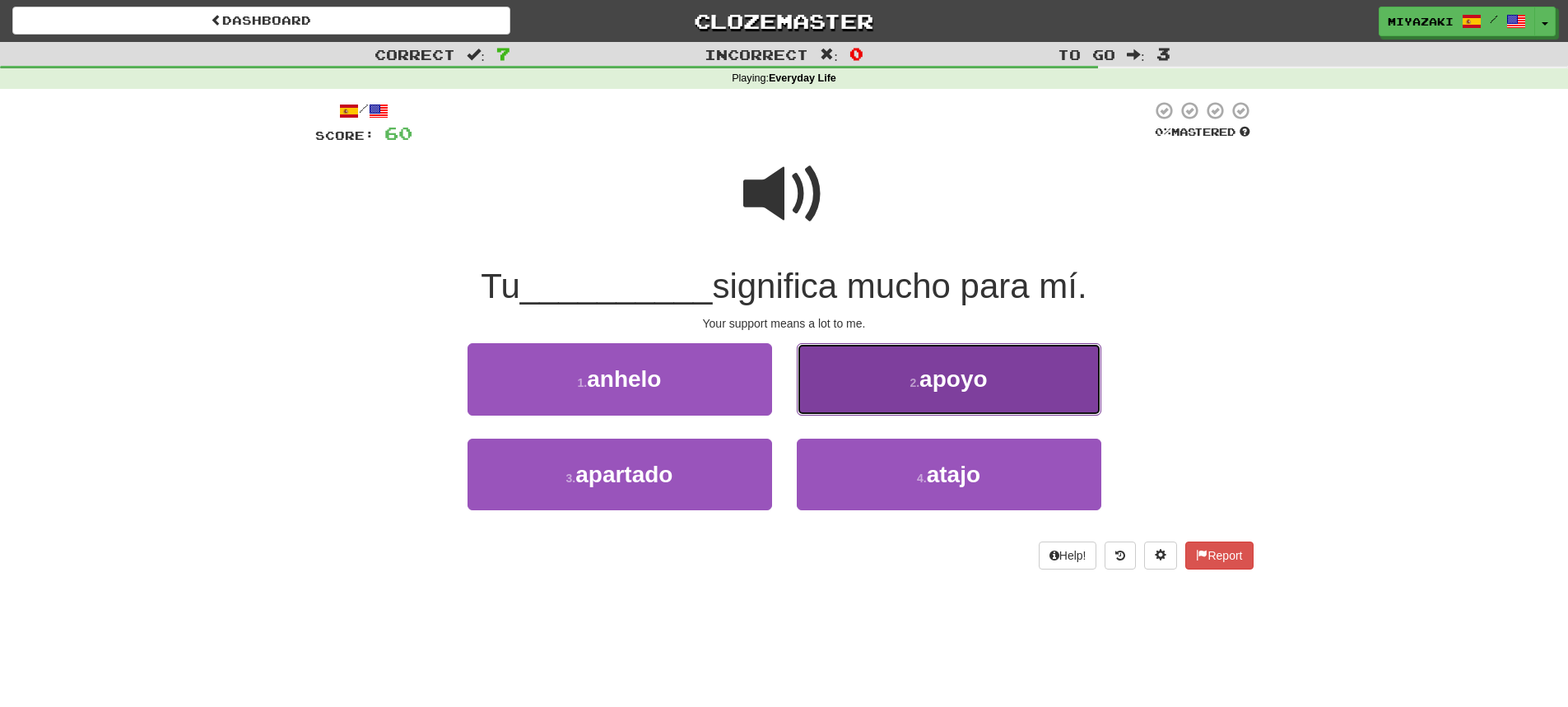
click at [880, 366] on button "2 . apoyo" at bounding box center [950, 379] width 305 height 71
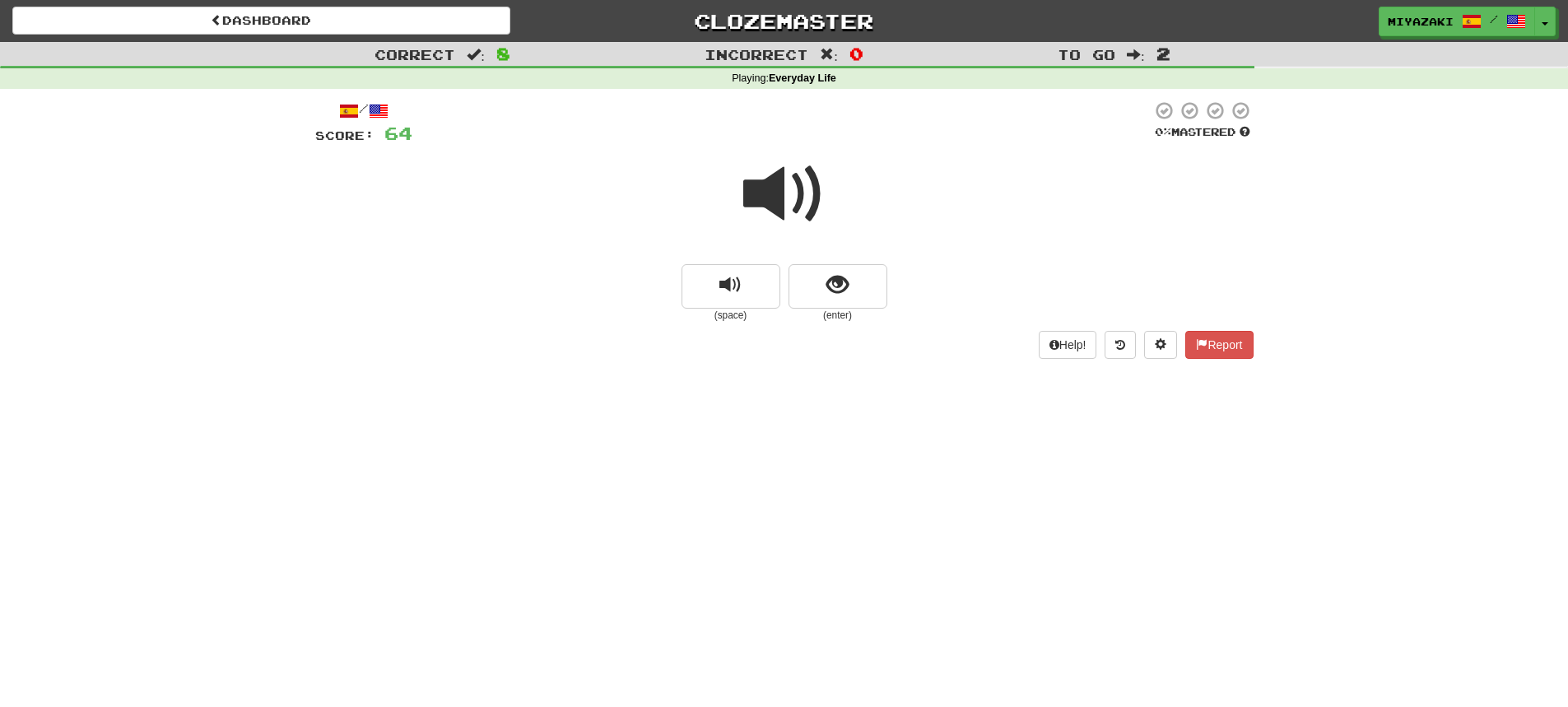
click at [807, 201] on span at bounding box center [784, 194] width 82 height 82
click at [826, 286] on span "show sentence" at bounding box center [837, 285] width 22 height 22
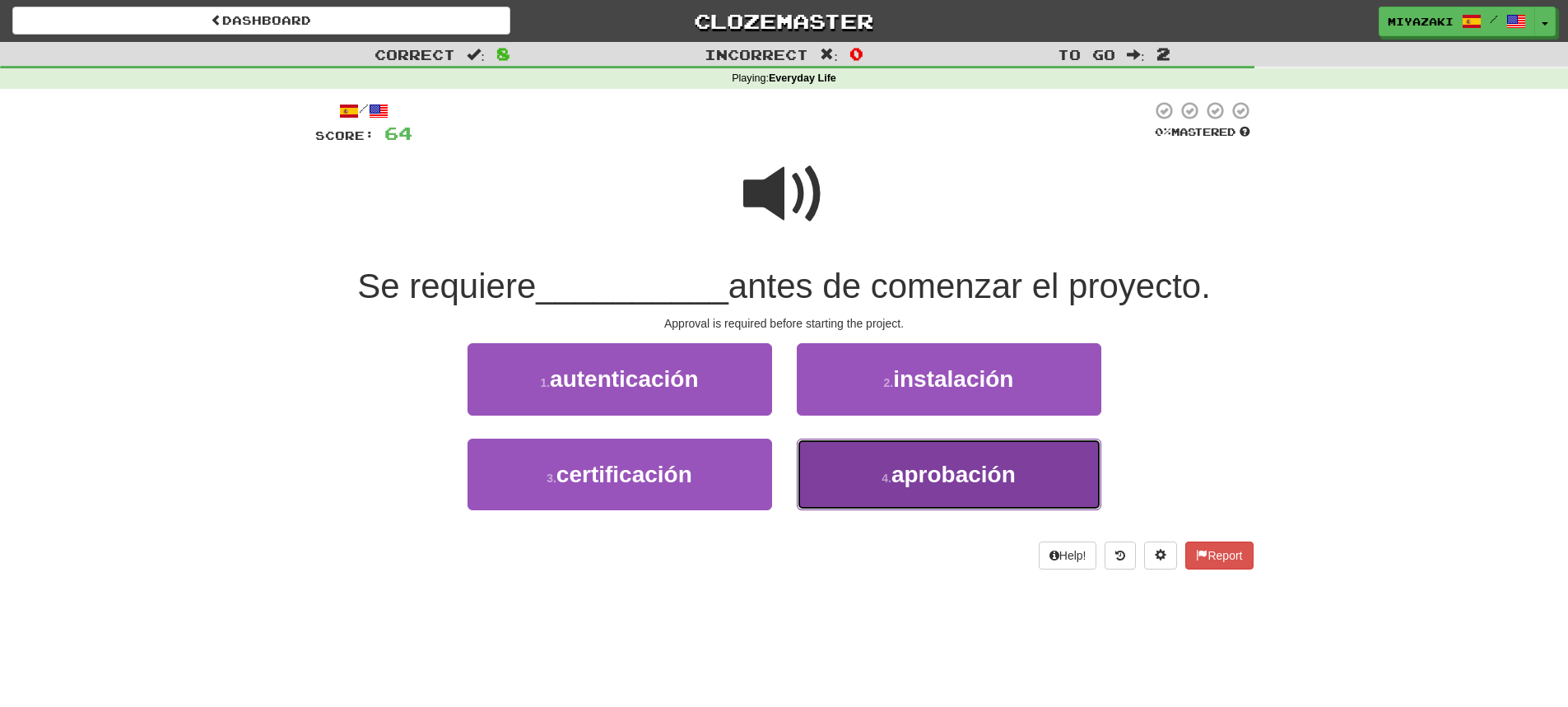
click at [867, 462] on button "4 . aprobación" at bounding box center [950, 474] width 305 height 71
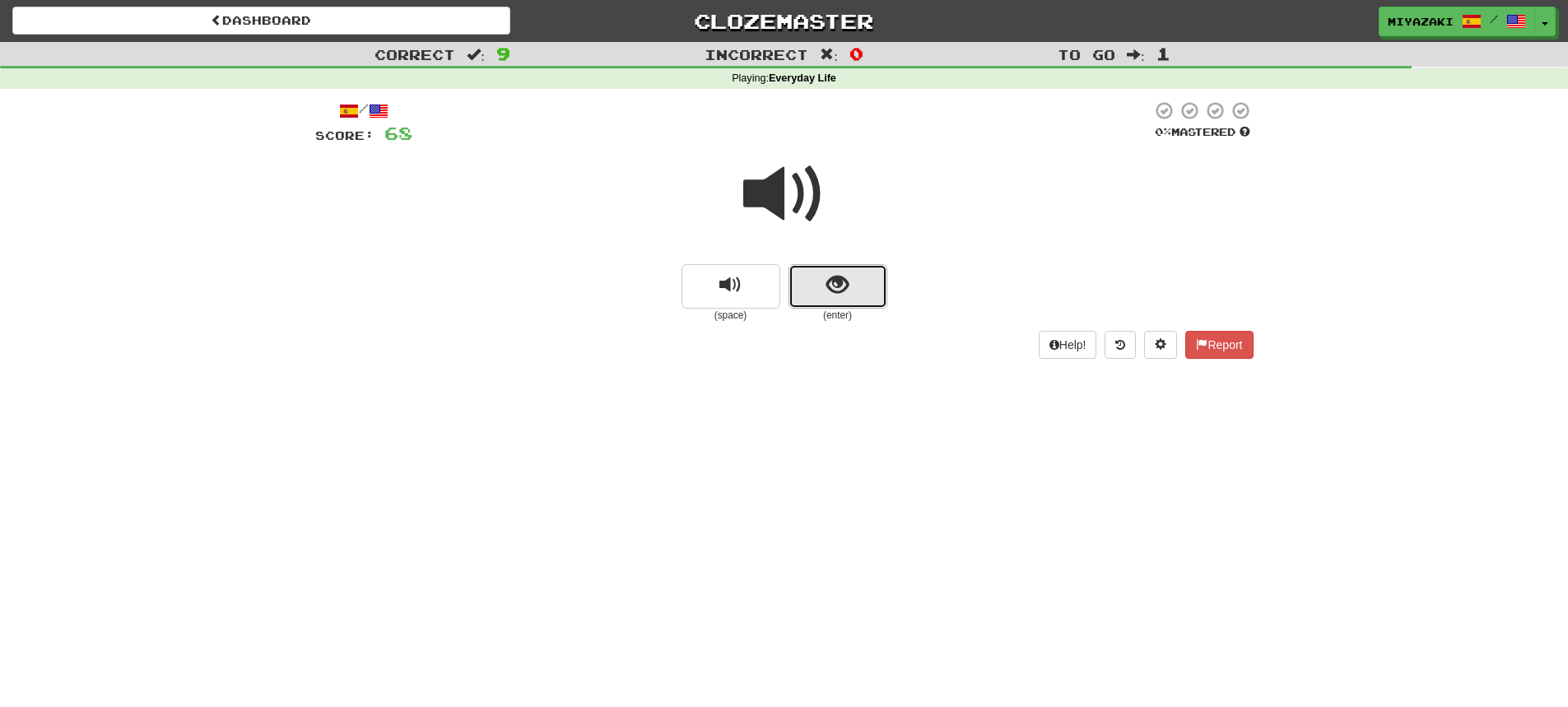
click at [825, 280] on button "show sentence" at bounding box center [838, 287] width 99 height 45
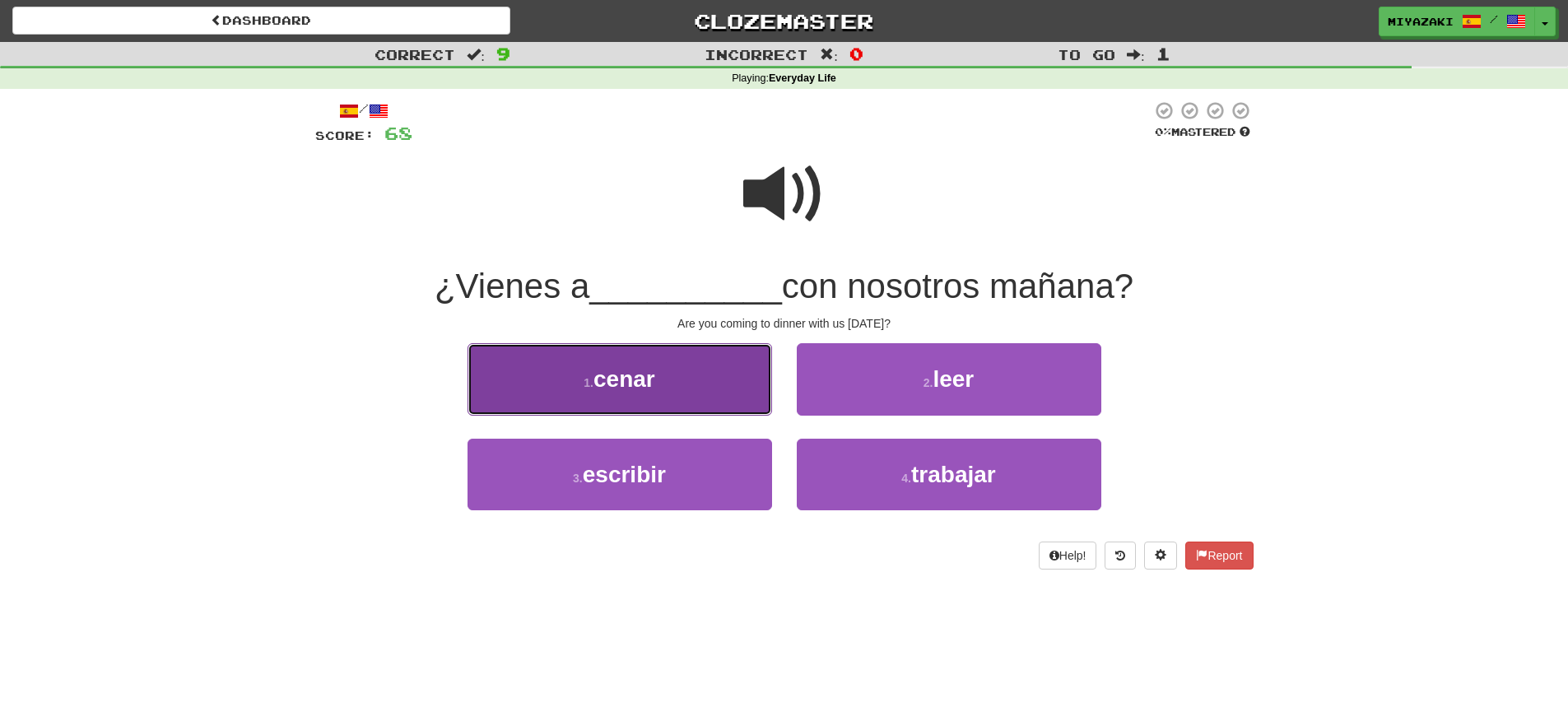
click at [642, 375] on span "cenar" at bounding box center [624, 379] width 62 height 26
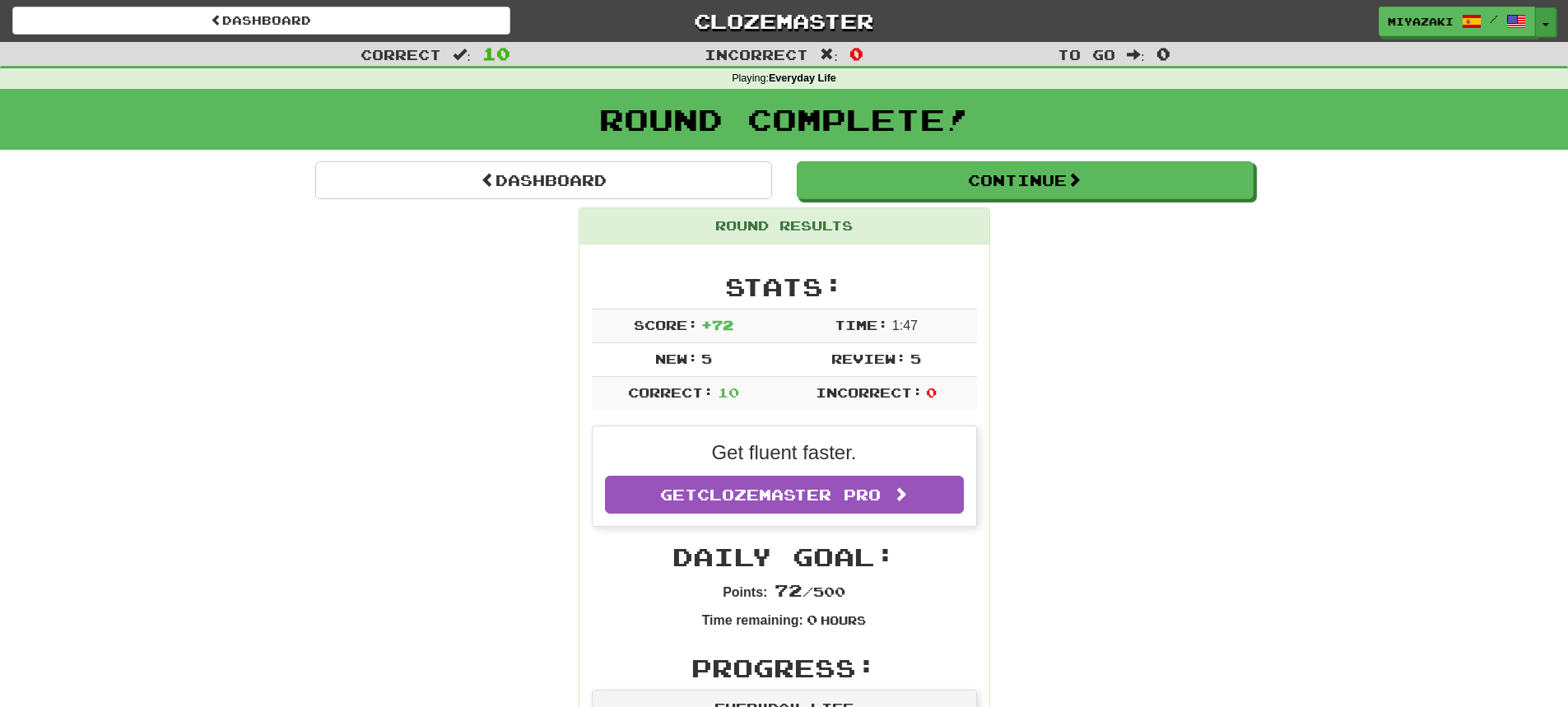
click at [1548, 13] on button "Toggle Dropdown" at bounding box center [1546, 22] width 22 height 30
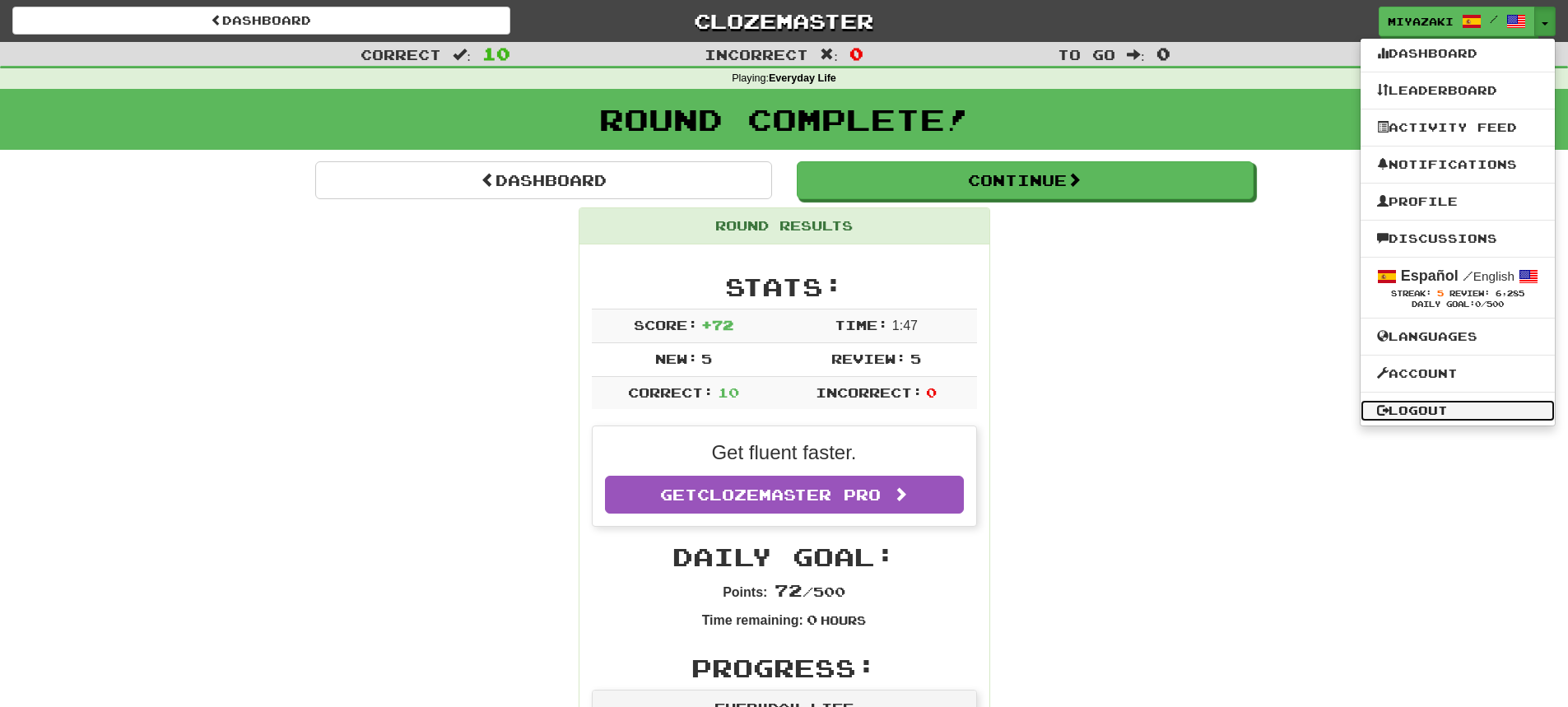
click at [1430, 407] on link "Logout" at bounding box center [1458, 411] width 194 height 22
